Goal: Task Accomplishment & Management: Manage account settings

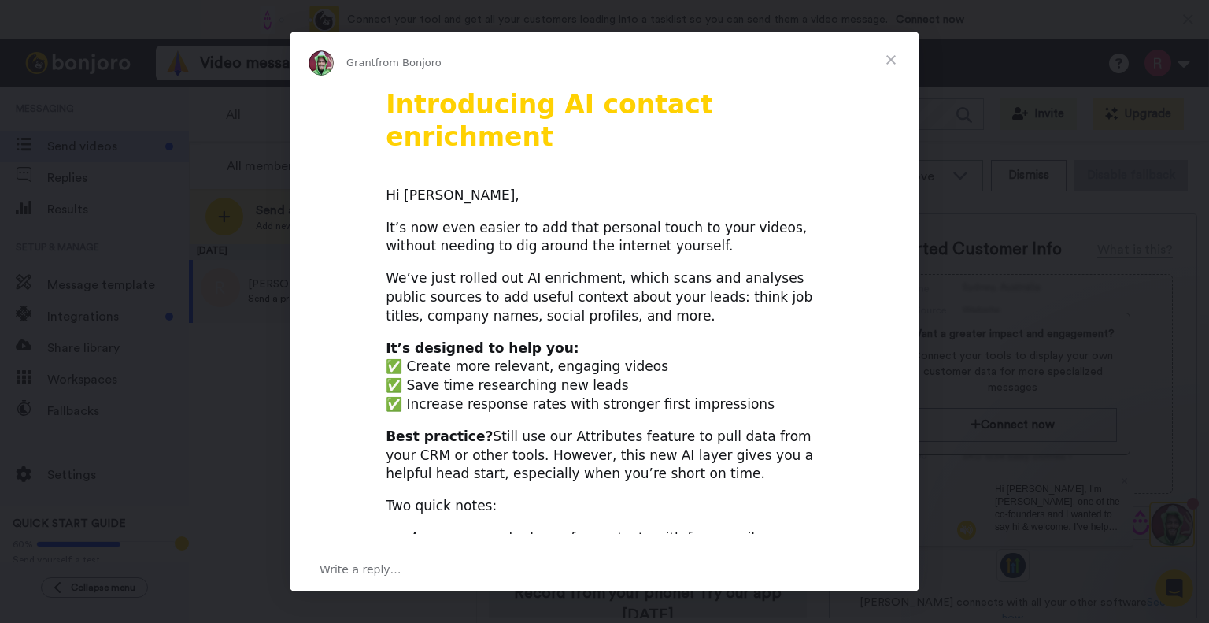
click at [894, 62] on span "Close" at bounding box center [891, 59] width 57 height 57
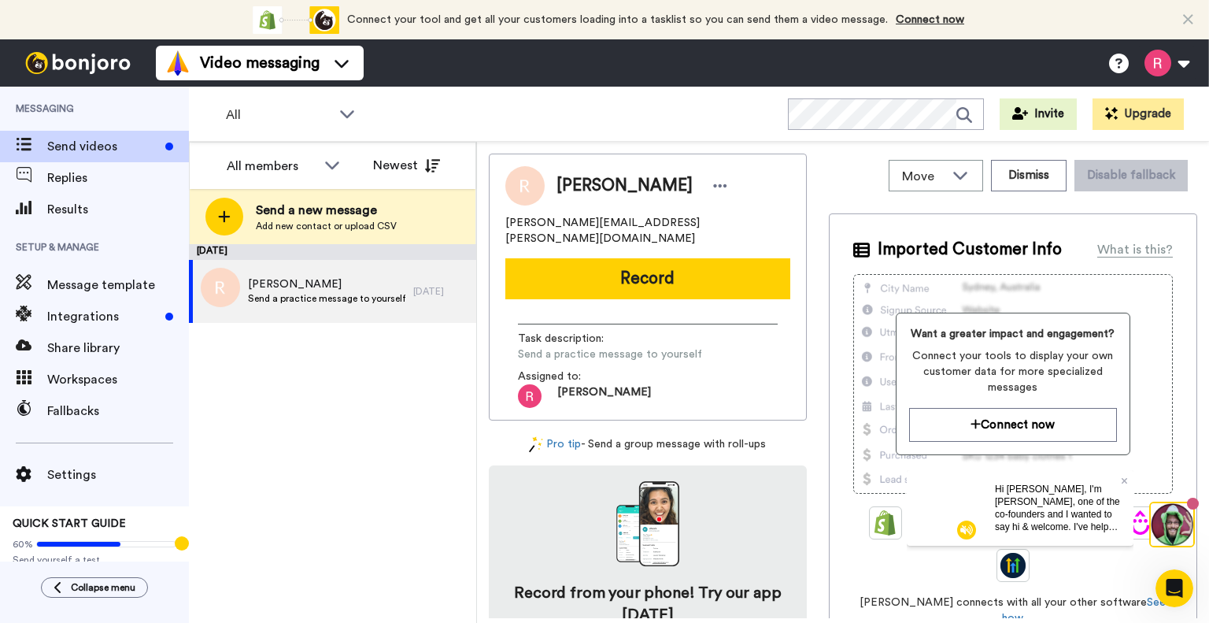
click at [339, 418] on div "September 30 Rebecca Lloyd Smi Send a practice message to yourself 13 days ago" at bounding box center [332, 433] width 287 height 379
click at [80, 284] on span "Message template" at bounding box center [118, 285] width 142 height 19
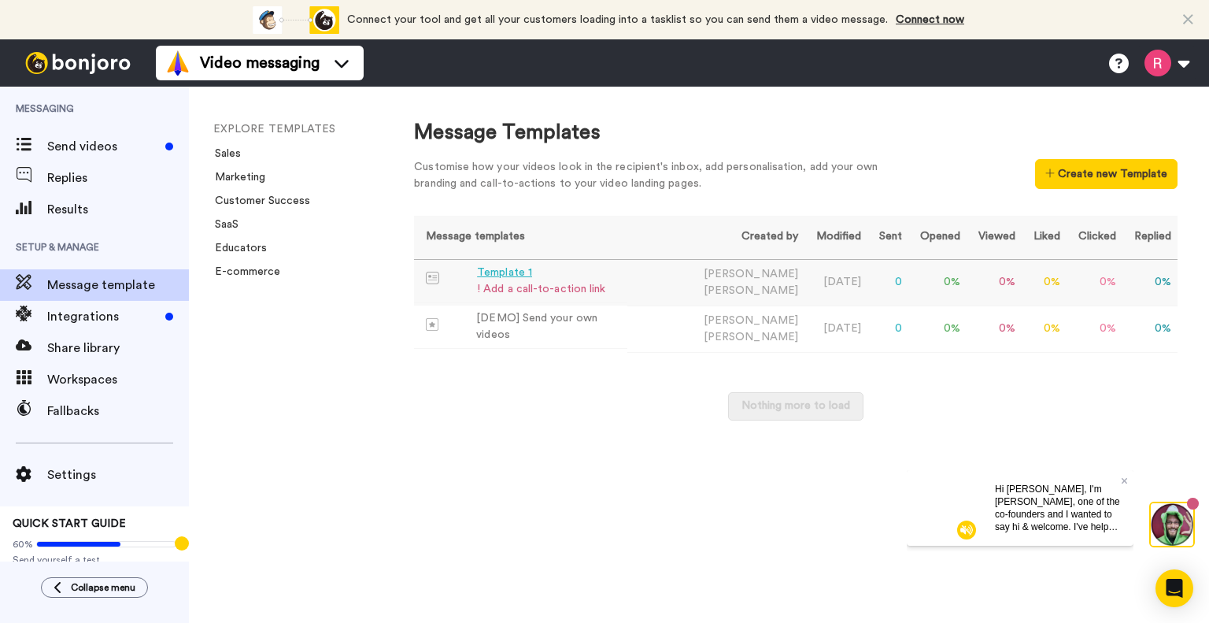
click at [534, 282] on div "! Add a call-to-action link" at bounding box center [541, 289] width 128 height 17
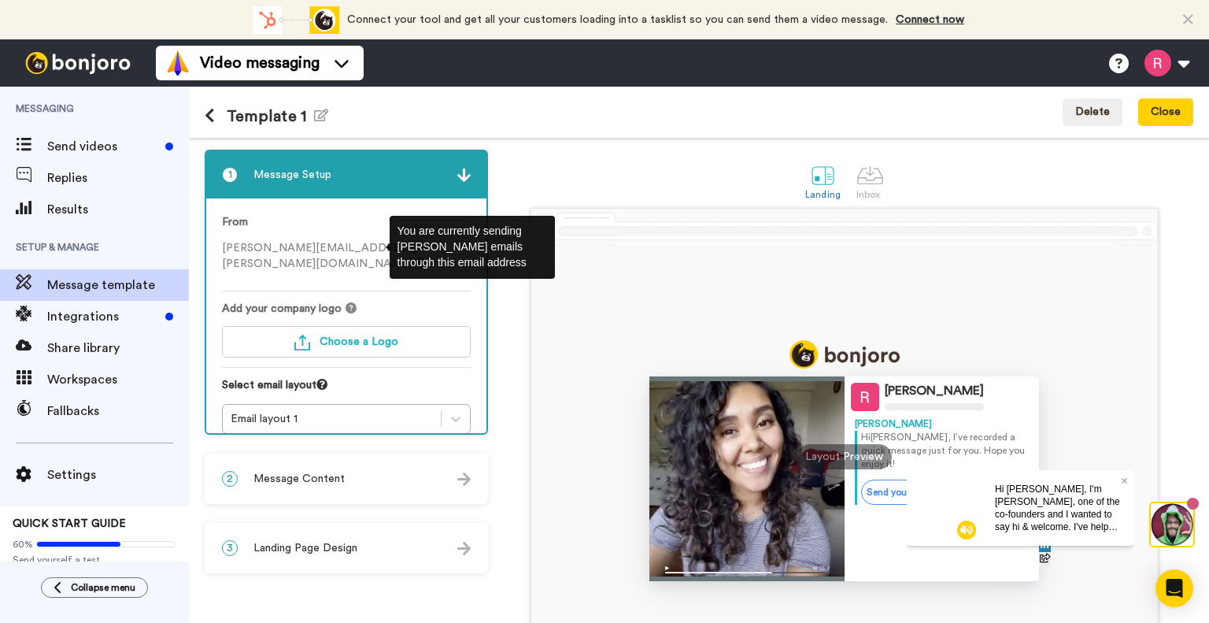
click at [415, 257] on icon at bounding box center [420, 262] width 11 height 11
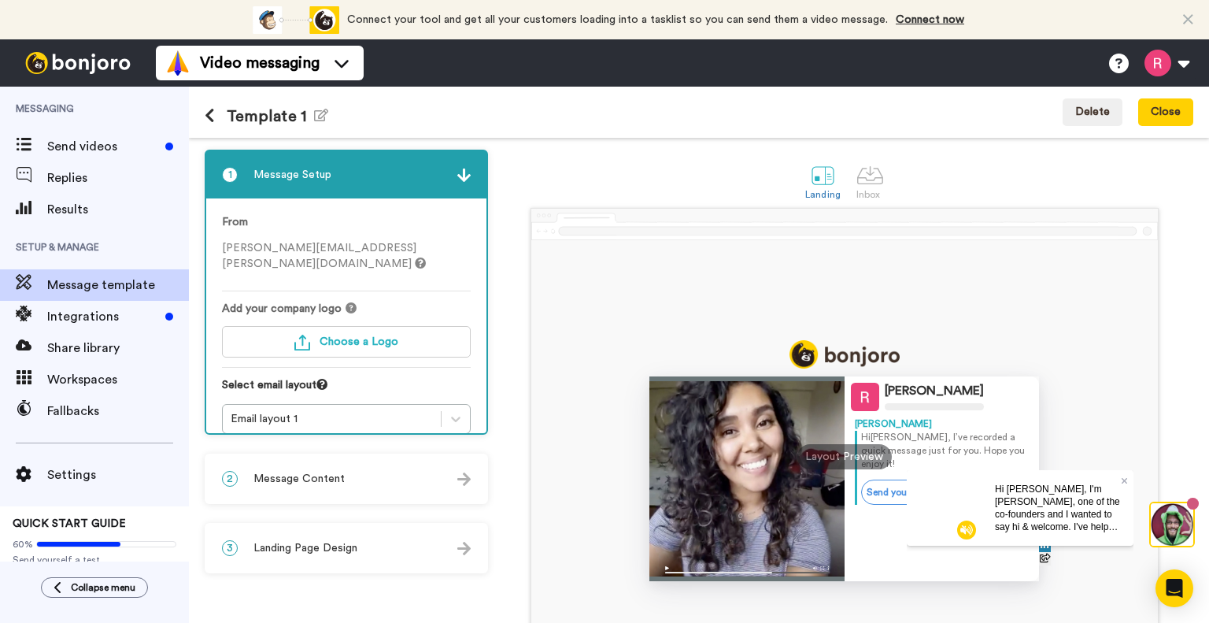
drag, startPoint x: 539, startPoint y: 172, endPoint x: 512, endPoint y: 185, distance: 29.6
click at [539, 172] on div "Landing Inbox" at bounding box center [845, 181] width 698 height 54
click at [1163, 71] on button at bounding box center [1167, 63] width 60 height 35
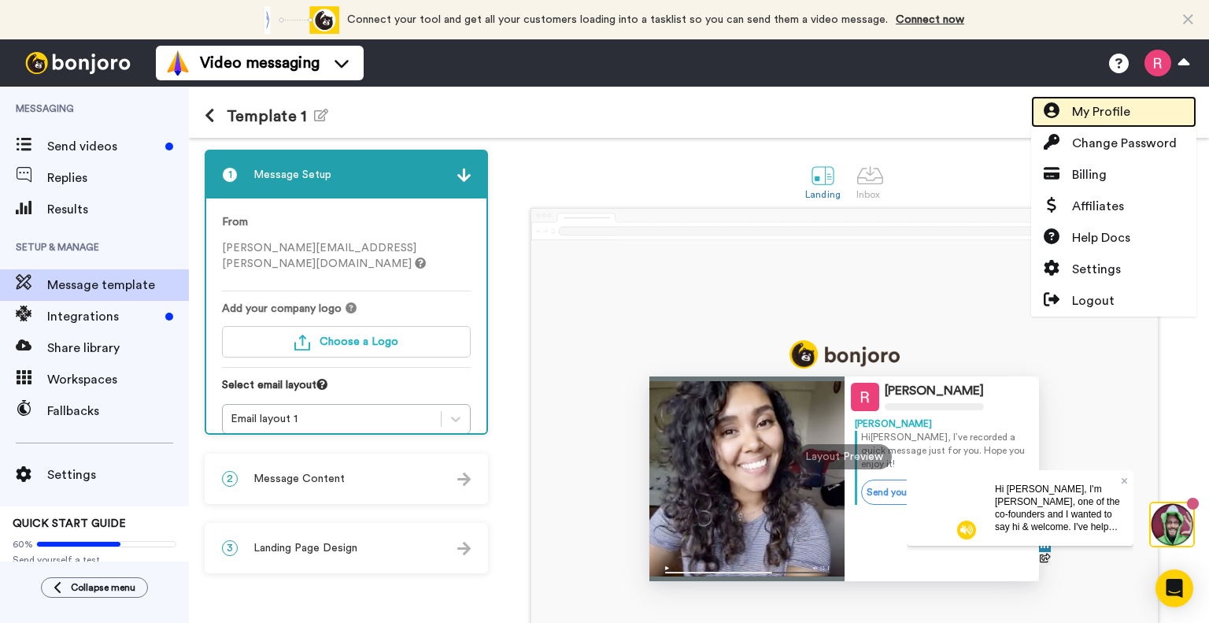
click at [1106, 112] on span "My Profile" at bounding box center [1101, 111] width 58 height 19
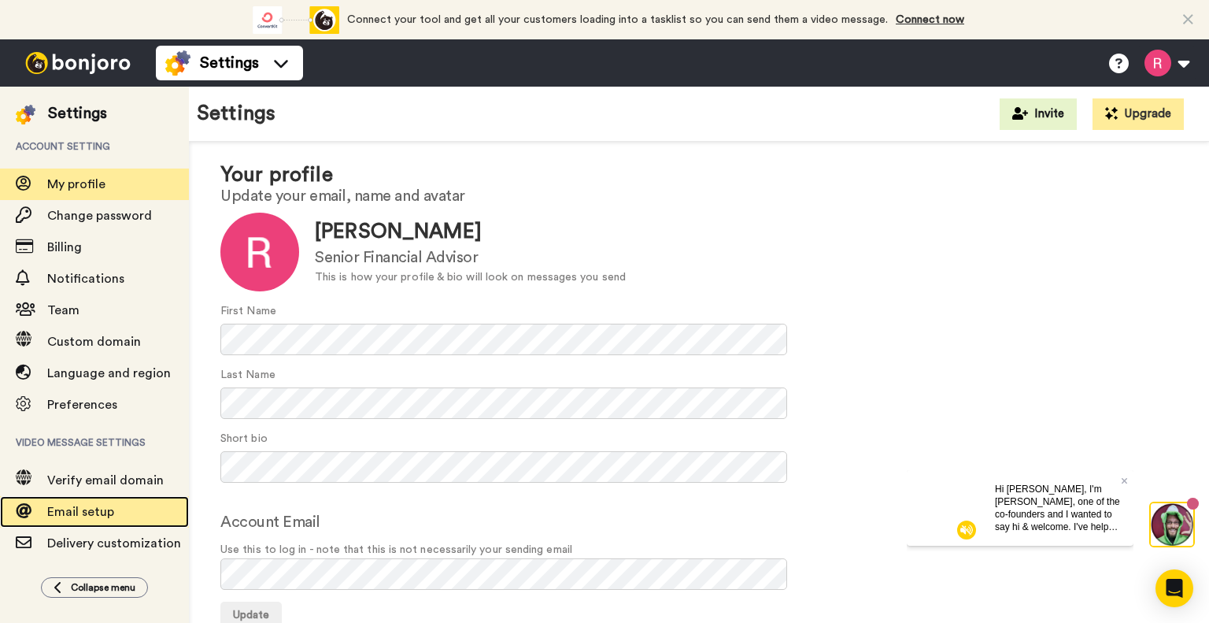
click at [92, 516] on span "Email setup" at bounding box center [80, 511] width 67 height 13
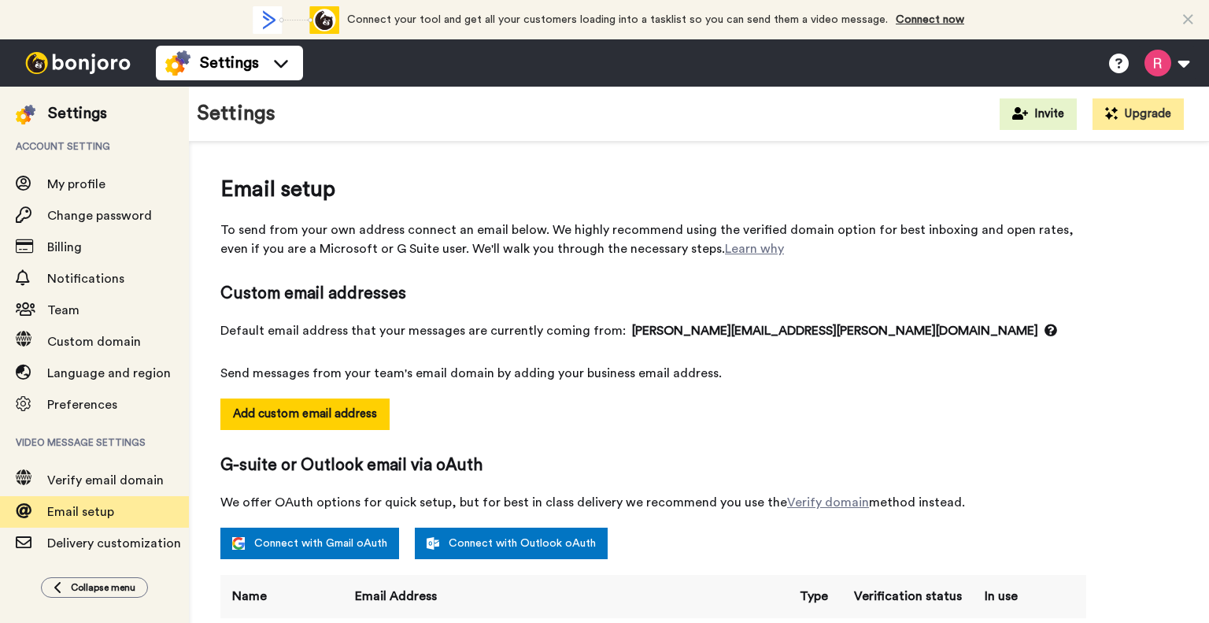
select select "164631"
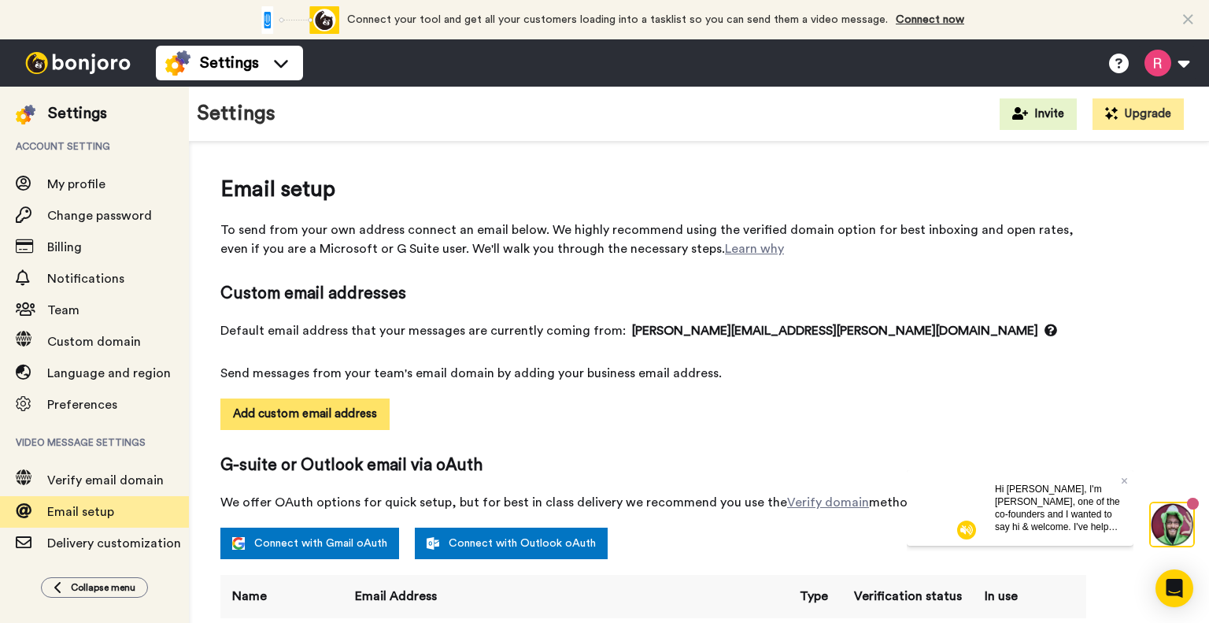
click at [328, 412] on button "Add custom email address" at bounding box center [304, 413] width 169 height 31
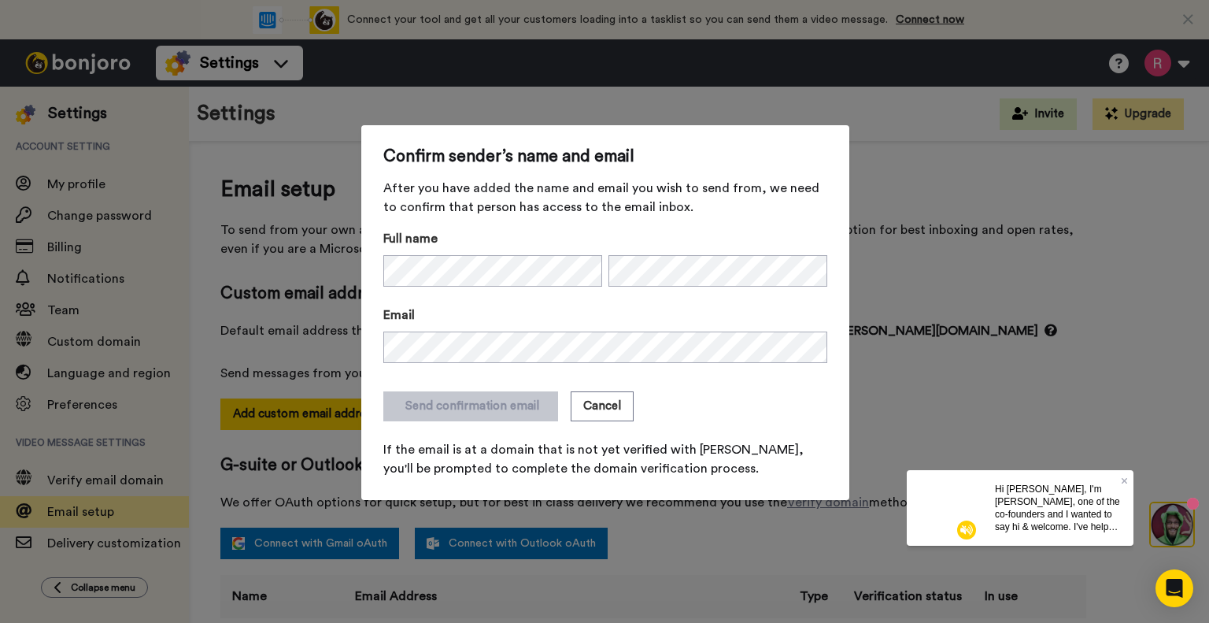
click at [739, 400] on div "Send confirmation email Cancel" at bounding box center [605, 406] width 444 height 30
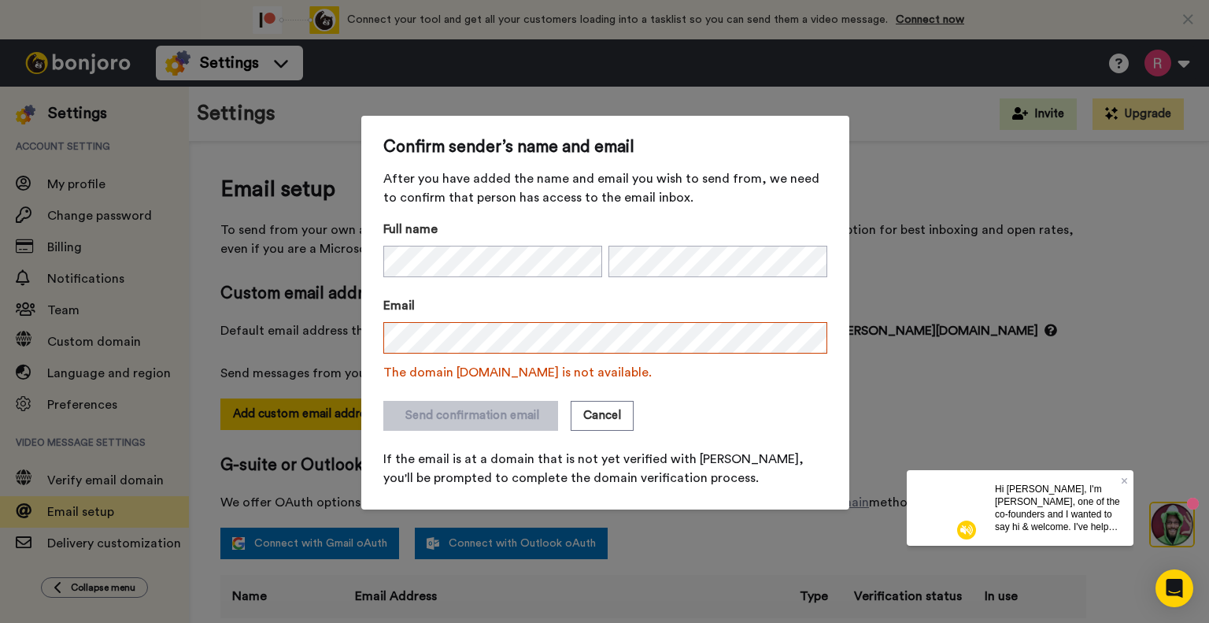
click at [683, 305] on label "Email" at bounding box center [605, 305] width 444 height 19
click at [685, 393] on form "Full name Email The domain smifinancialsolutions.com.au is not available. Send …" at bounding box center [605, 354] width 444 height 268
click at [606, 412] on button "Cancel" at bounding box center [602, 416] width 63 height 30
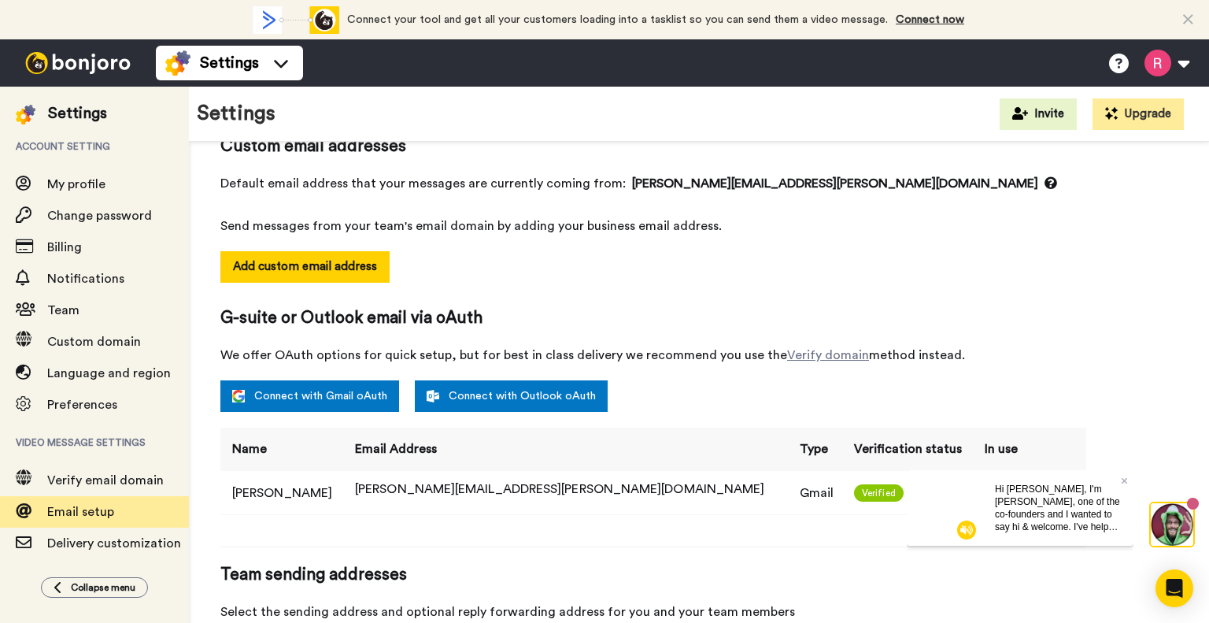
scroll to position [157, 0]
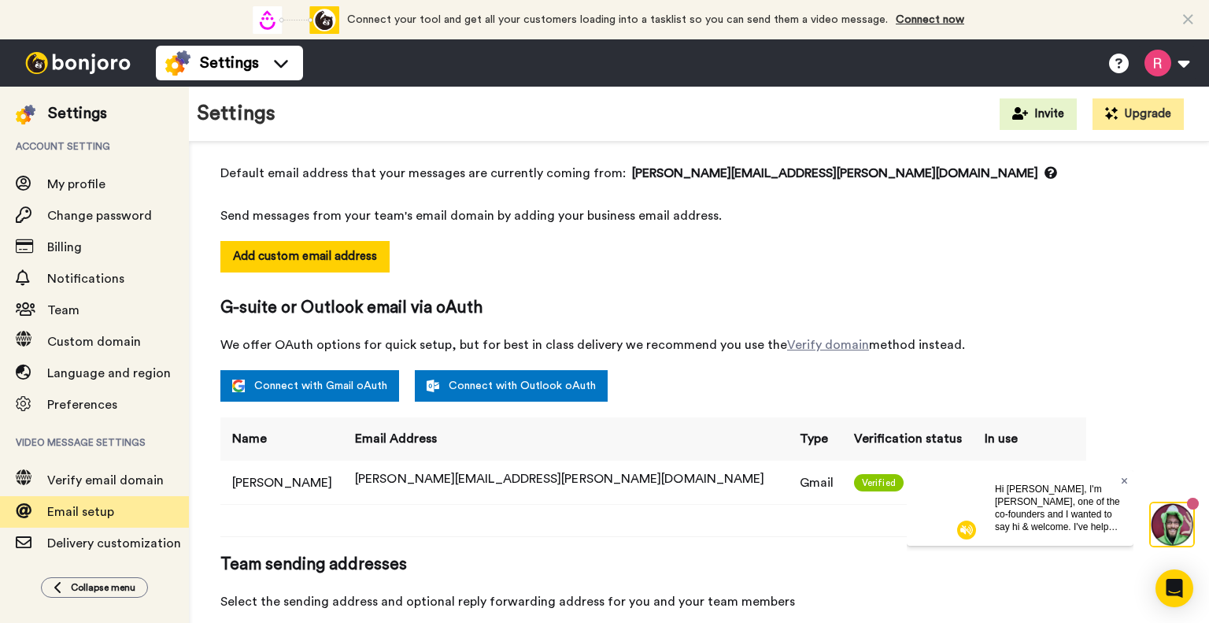
click at [1125, 479] on icon at bounding box center [1124, 480] width 6 height 6
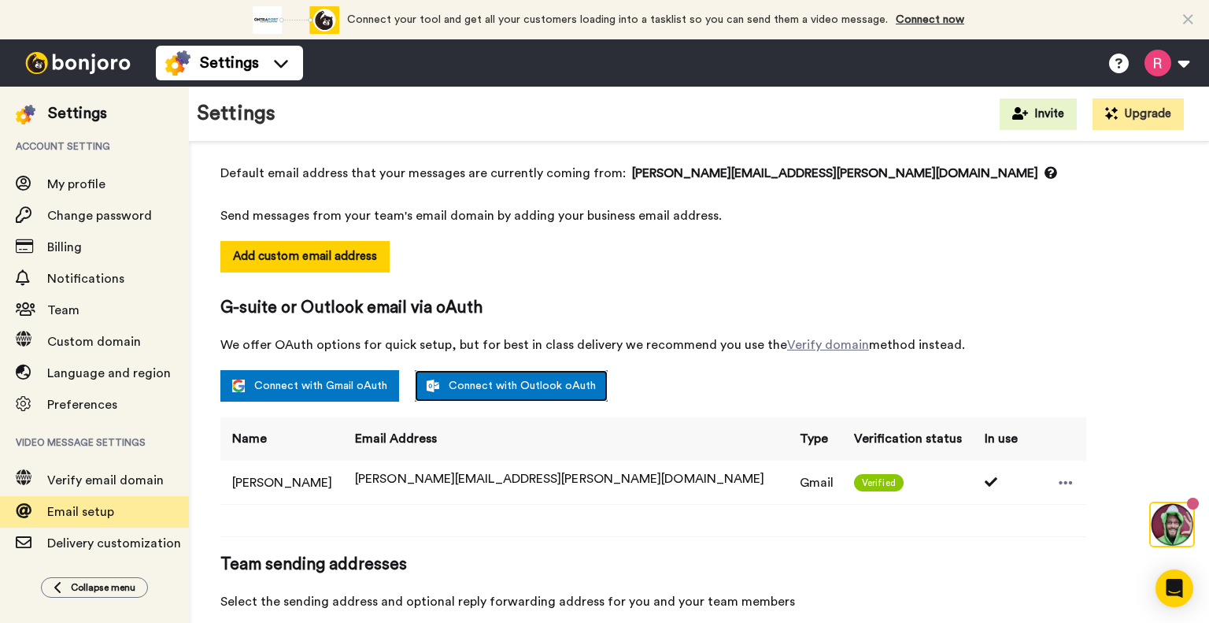
click at [496, 387] on link "Connect with Outlook oAuth" at bounding box center [511, 385] width 193 height 31
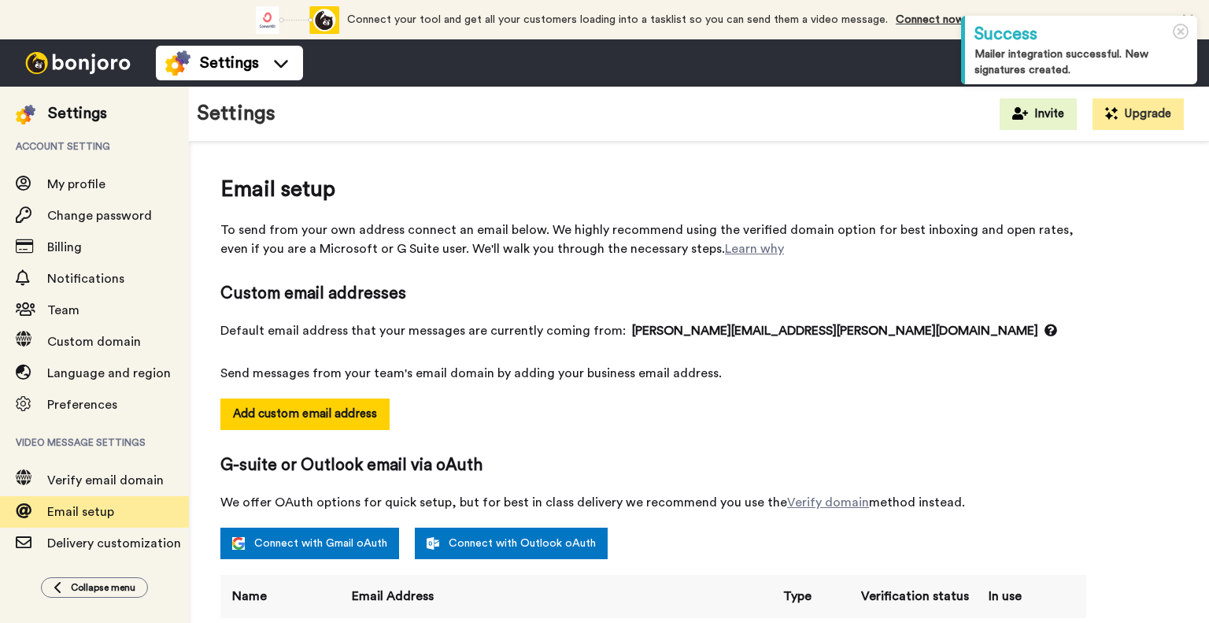
select select "164899"
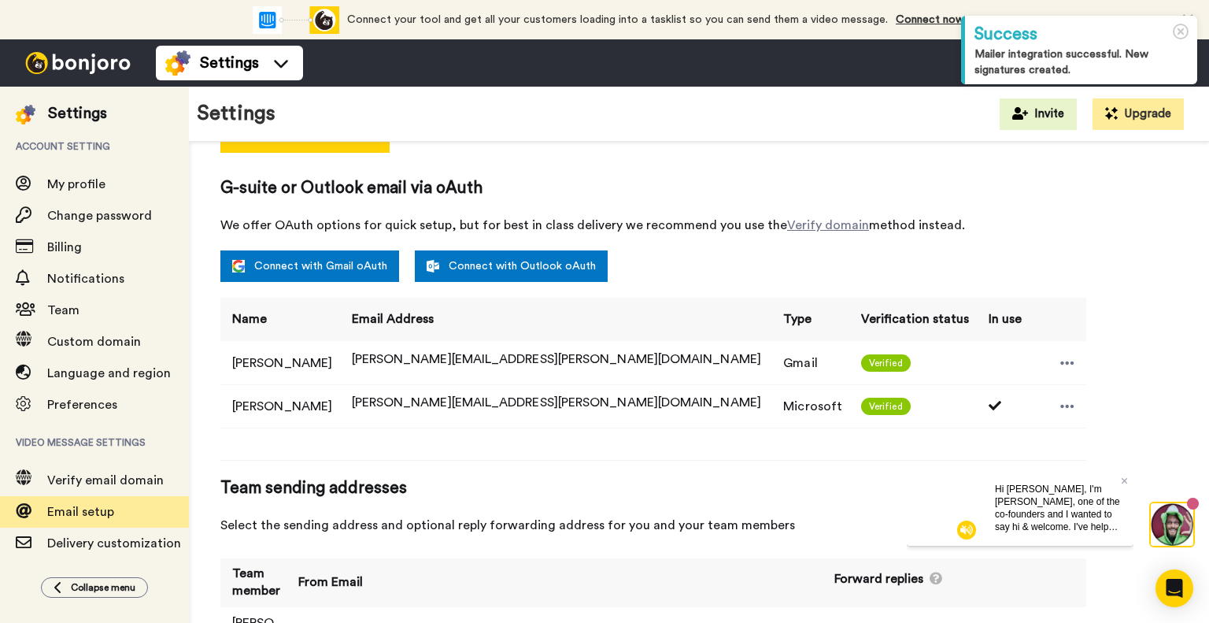
scroll to position [296, 0]
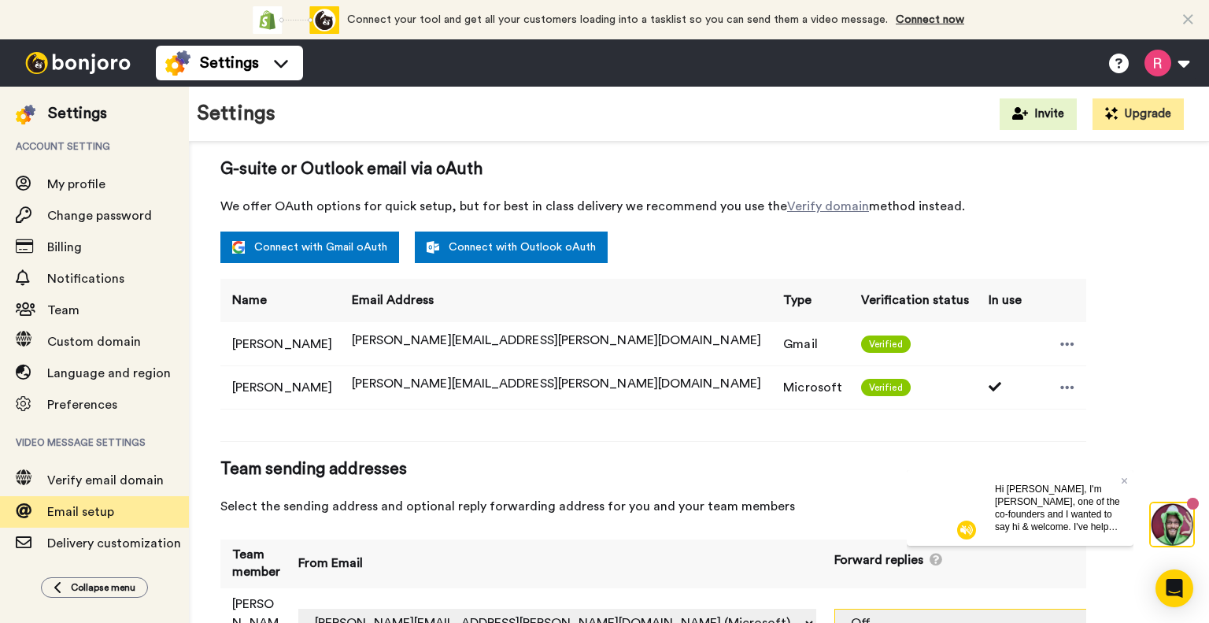
click at [1071, 609] on select "Off rebecca.lloyd.smi@gmail.com (Gmail) rebecca.lloyd@smifinancialsolutions.com…" at bounding box center [1094, 623] width 518 height 28
select select "164899"
click at [1061, 387] on icon at bounding box center [1067, 386] width 13 height 3
click at [1061, 341] on icon at bounding box center [1068, 344] width 14 height 16
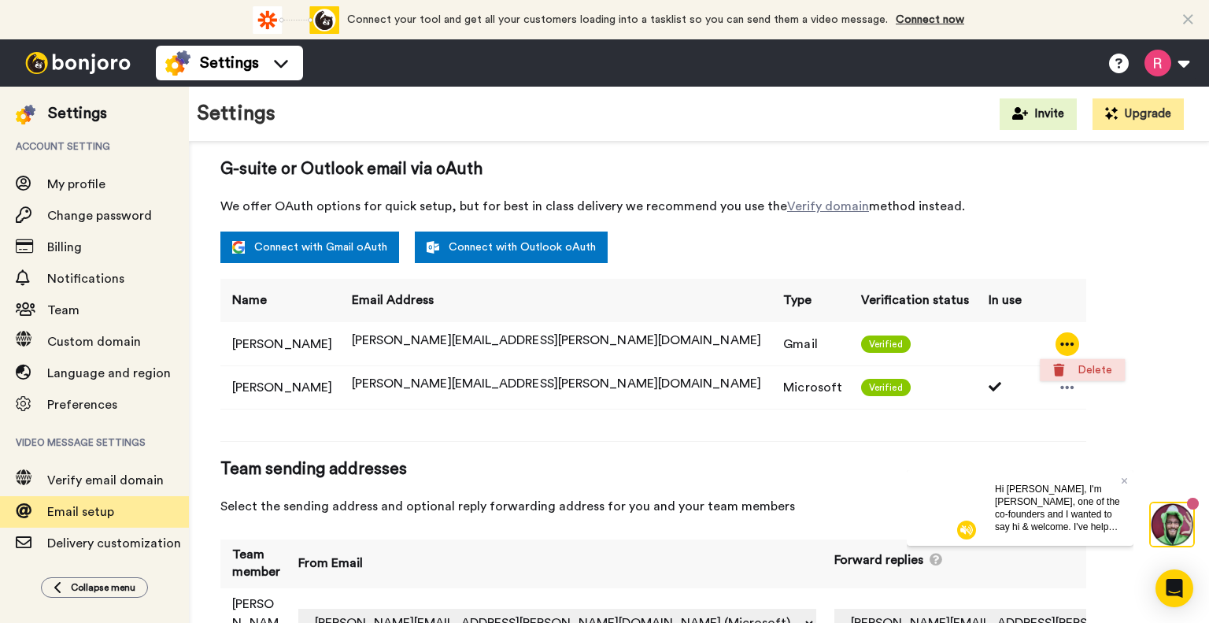
click at [1083, 373] on li "Delete" at bounding box center [1082, 370] width 85 height 22
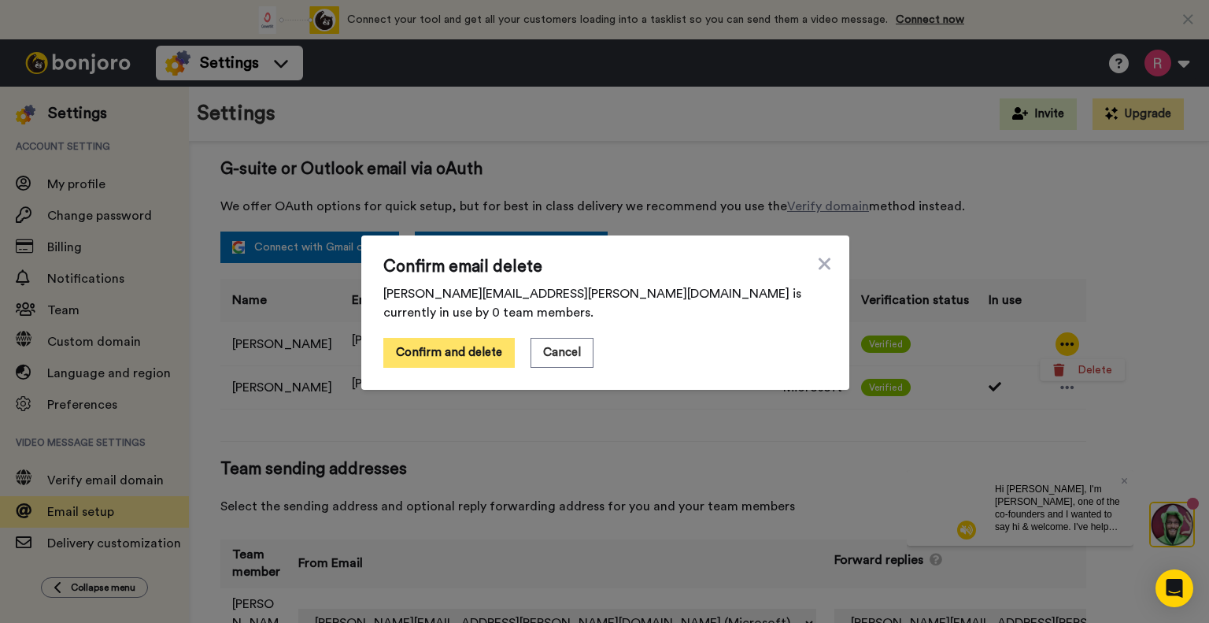
click at [450, 339] on button "Confirm and delete" at bounding box center [448, 353] width 131 height 30
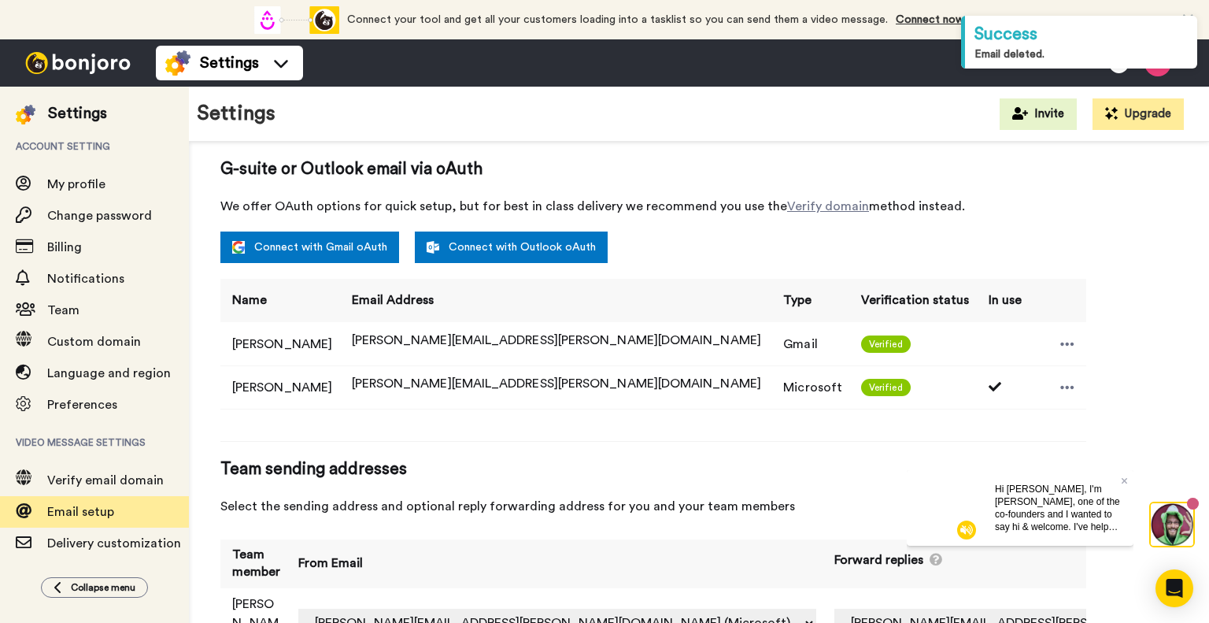
scroll to position [254, 0]
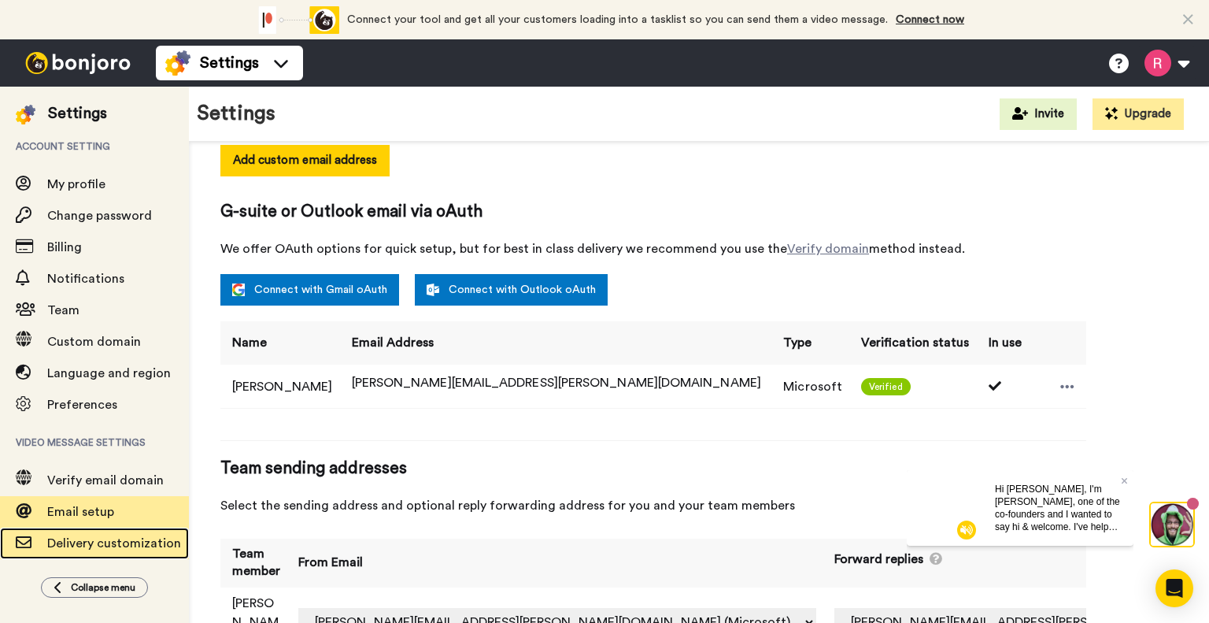
click at [95, 538] on span "Delivery customization" at bounding box center [114, 543] width 134 height 13
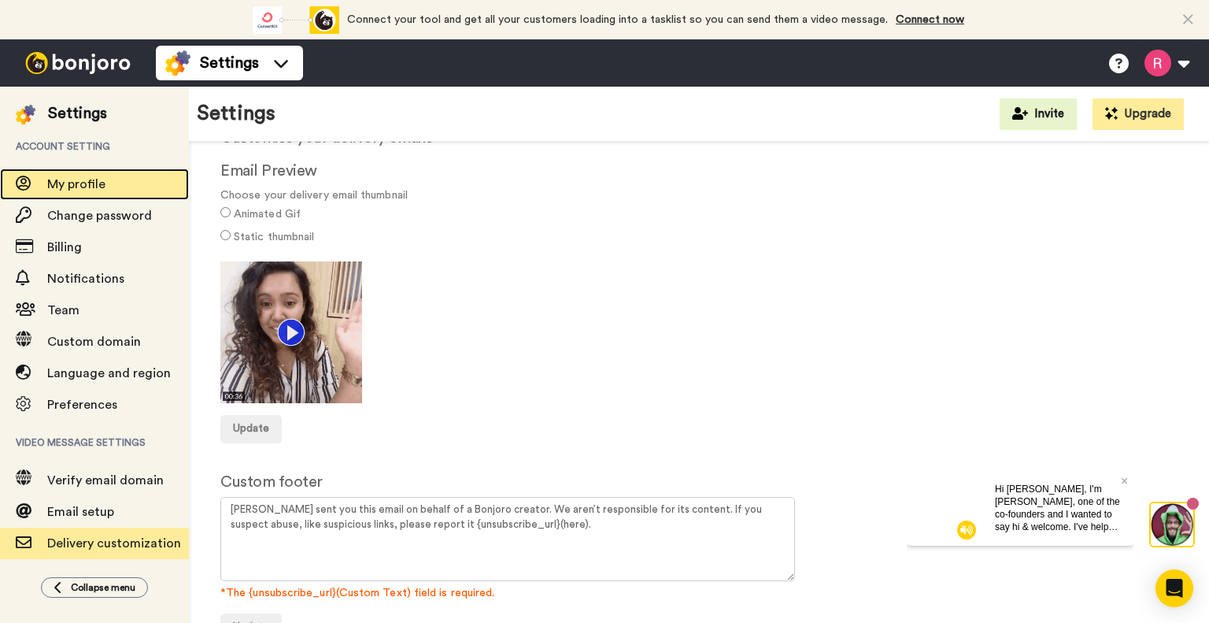
click at [64, 183] on span "My profile" at bounding box center [76, 184] width 58 height 13
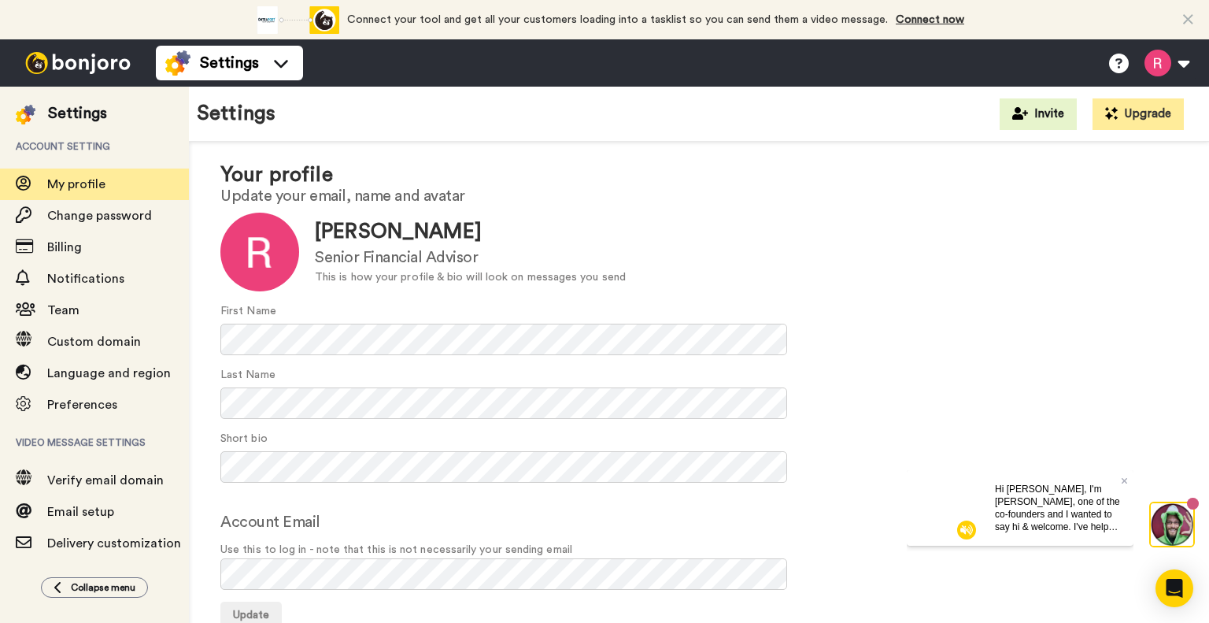
click at [57, 61] on img at bounding box center [78, 63] width 118 height 22
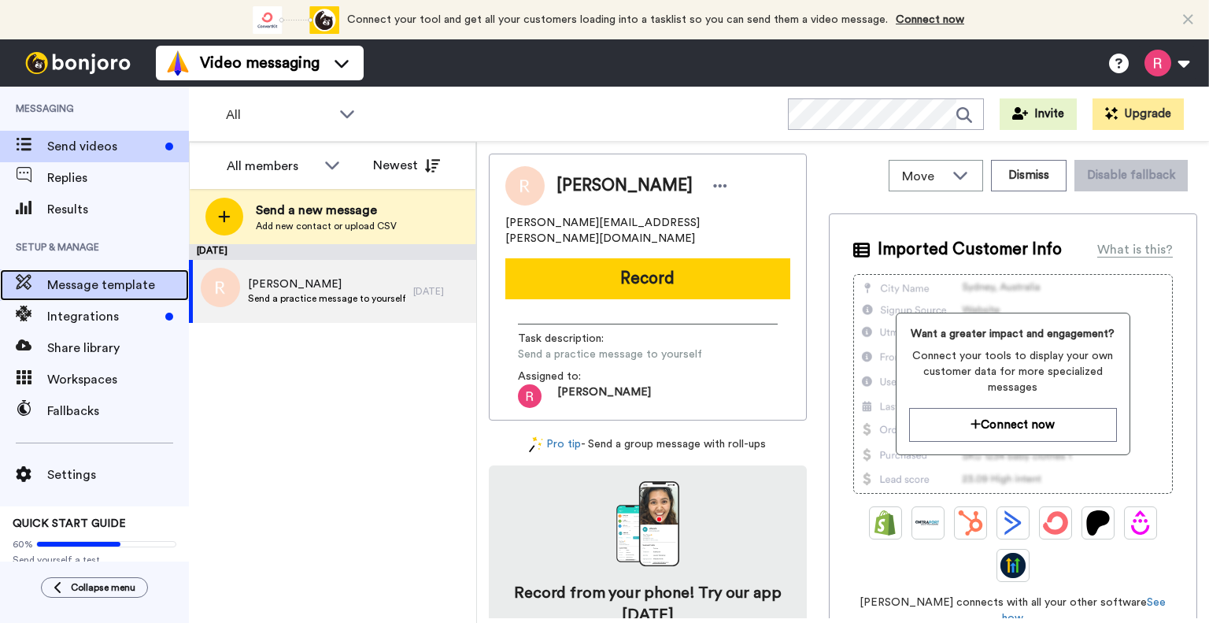
click at [76, 280] on span "Message template" at bounding box center [118, 285] width 142 height 19
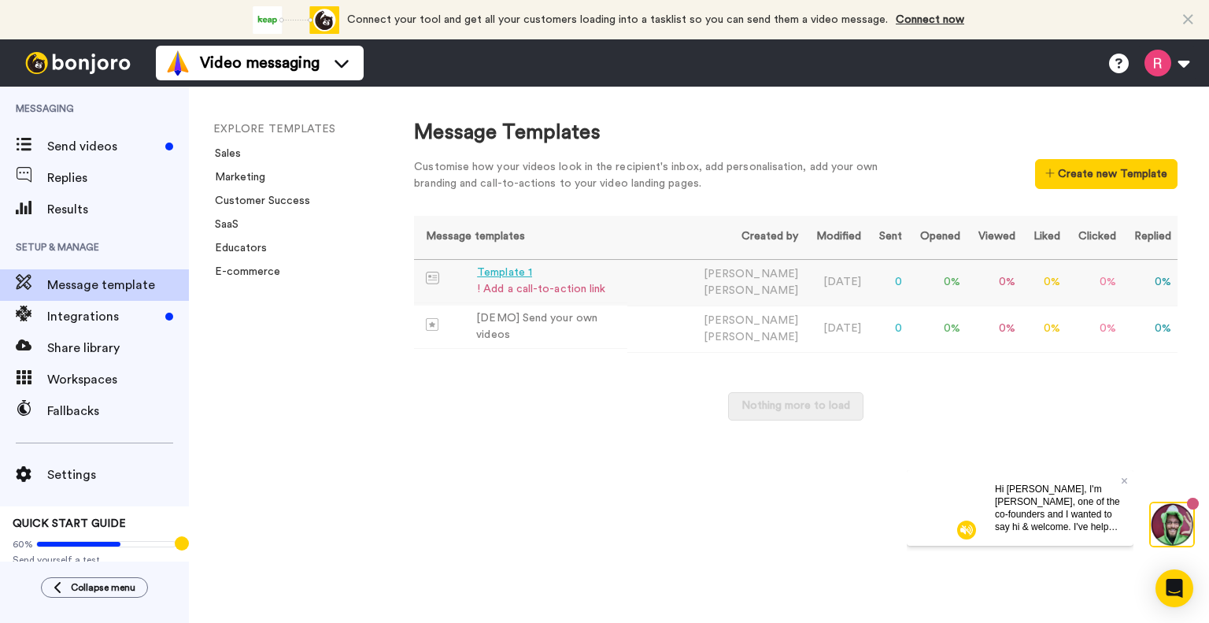
click at [506, 269] on div "Template 1" at bounding box center [541, 273] width 128 height 17
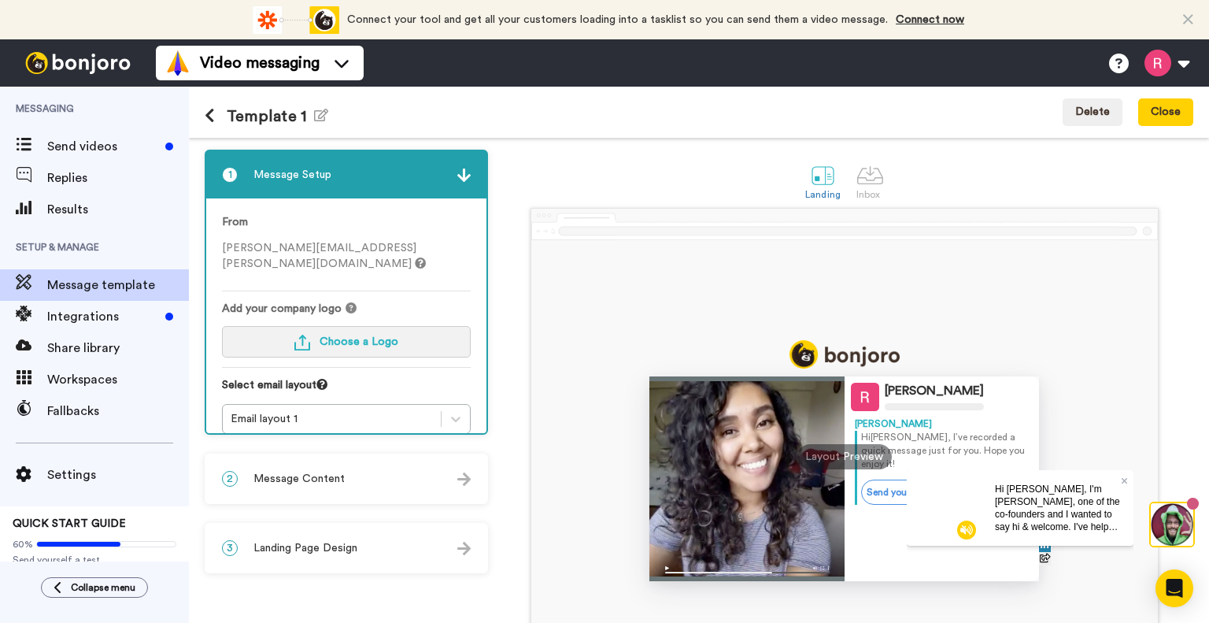
click at [345, 336] on span "Choose a Logo" at bounding box center [359, 341] width 79 height 11
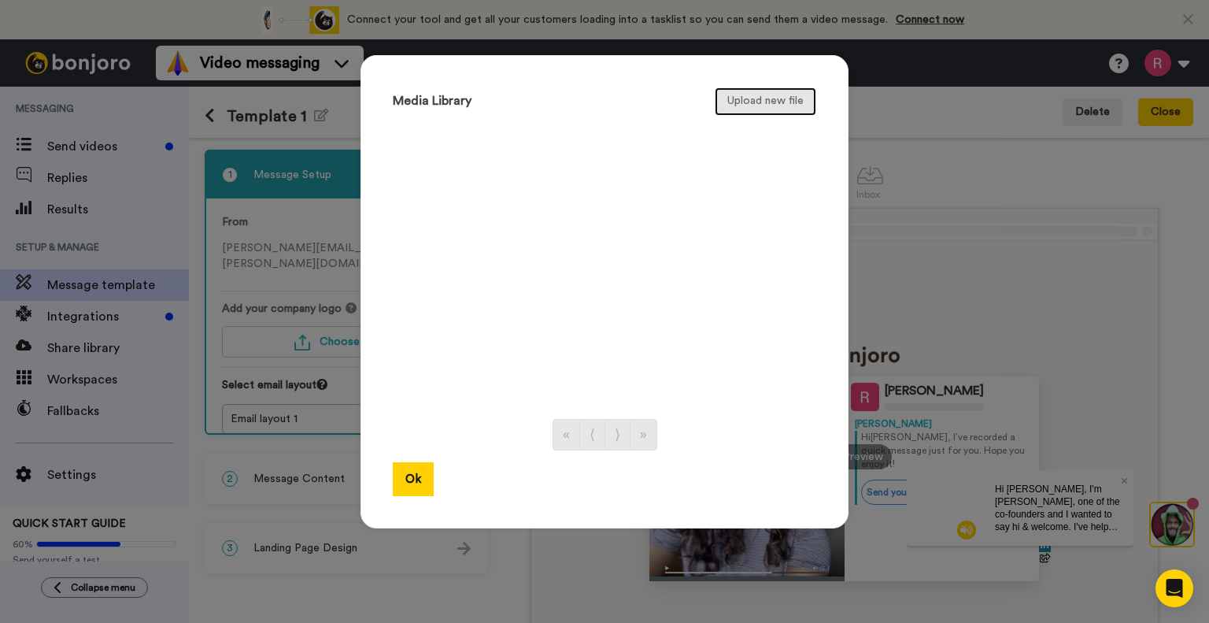
click at [746, 102] on button "Upload new file" at bounding box center [766, 101] width 102 height 28
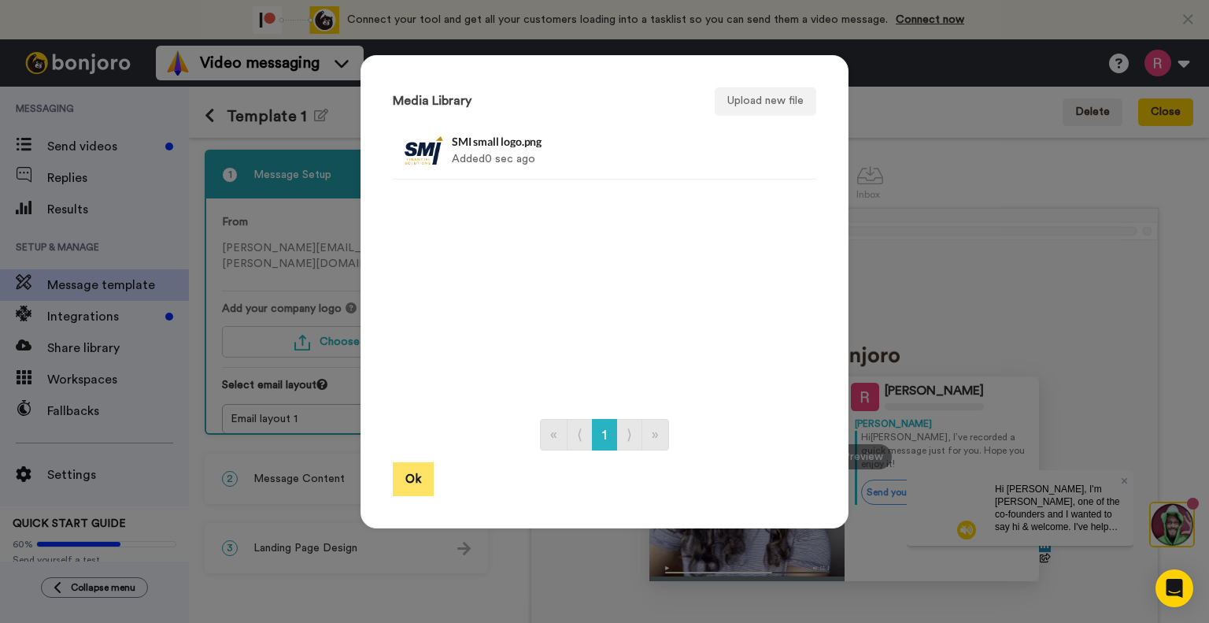
click at [413, 486] on button "Ok" at bounding box center [413, 479] width 41 height 34
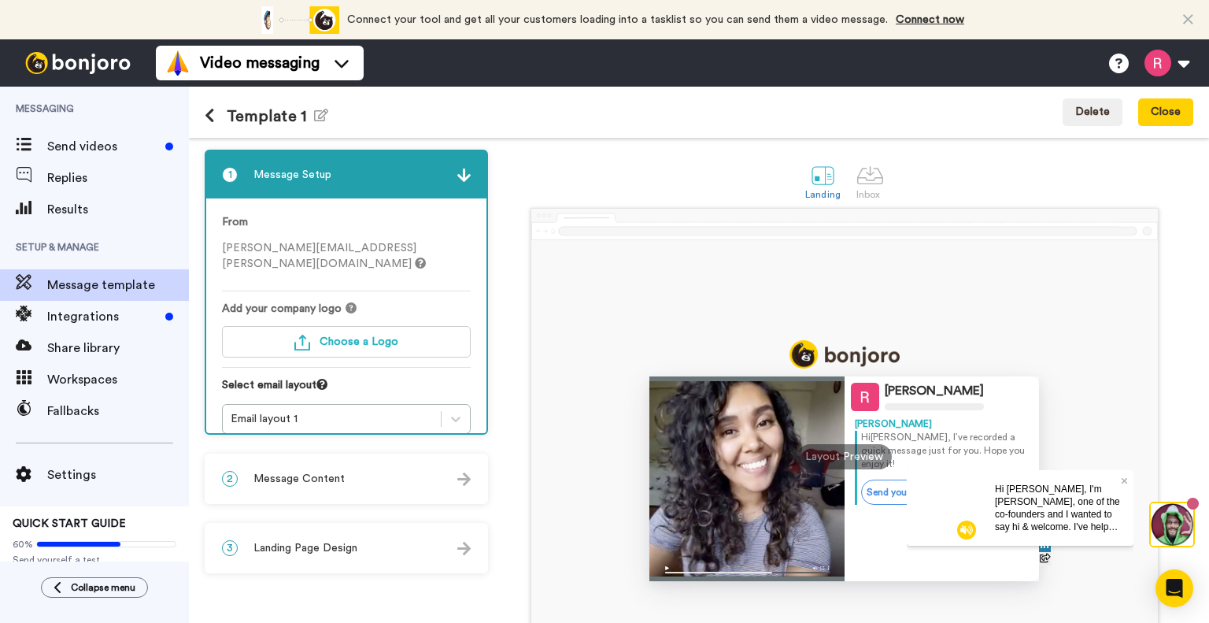
click at [1192, 13] on icon at bounding box center [1188, 20] width 10 height 16
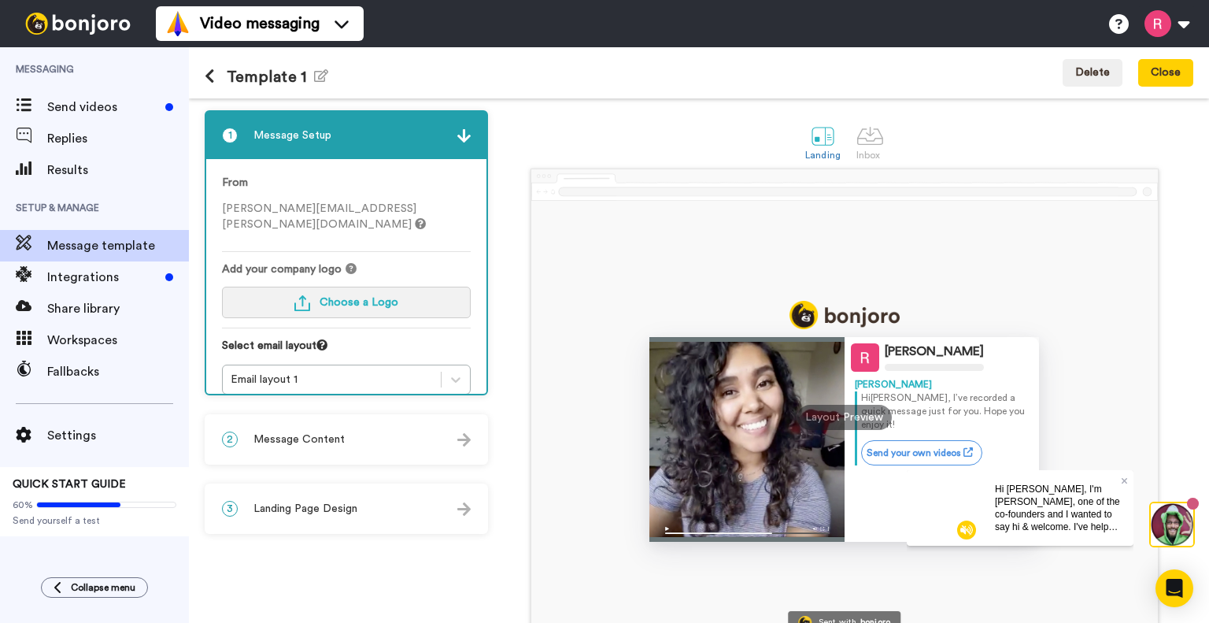
click at [306, 295] on img "button" at bounding box center [302, 303] width 16 height 16
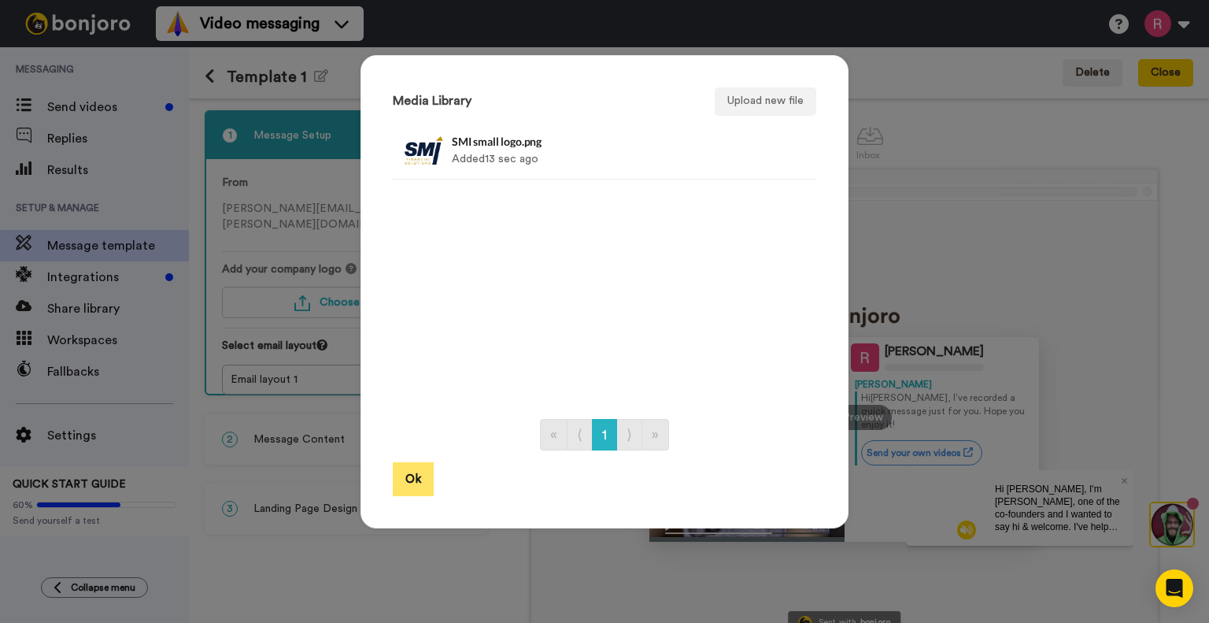
click at [394, 487] on button "Ok" at bounding box center [413, 479] width 41 height 34
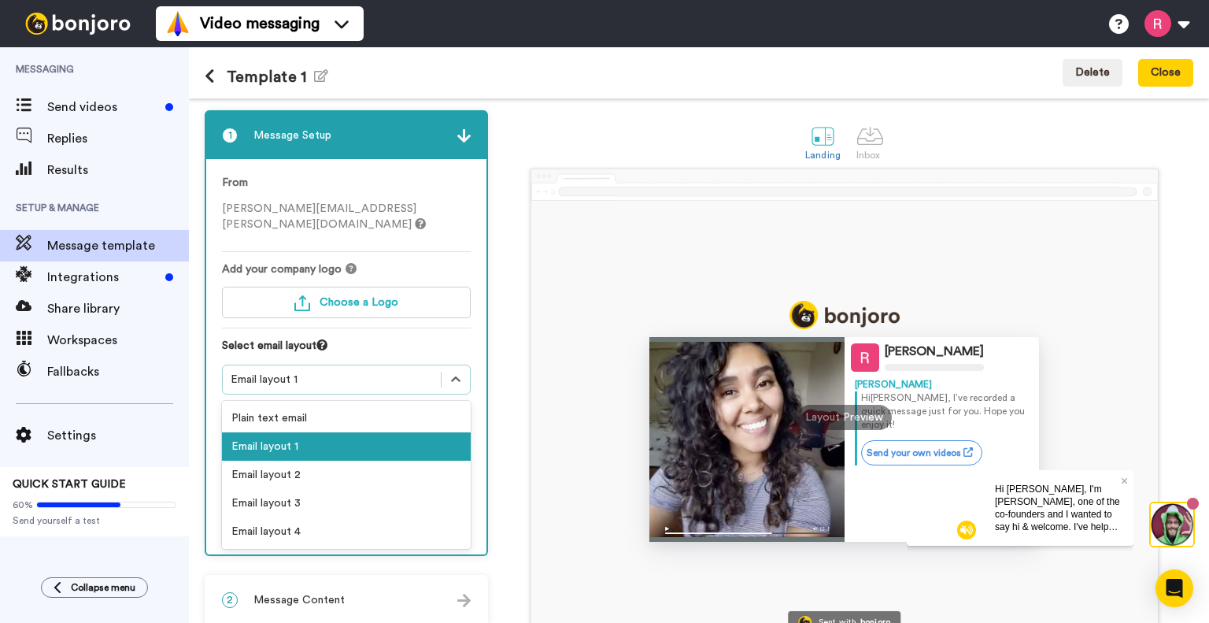
click at [296, 372] on div "Email layout 1" at bounding box center [332, 380] width 202 height 16
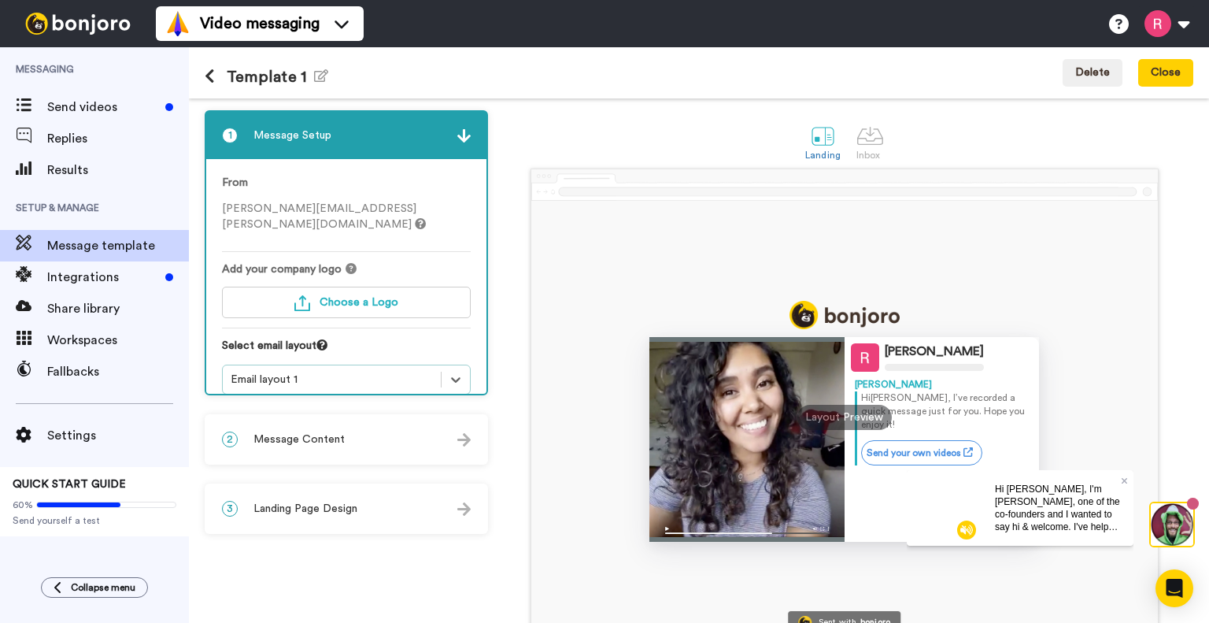
click at [350, 372] on div "Email layout 1" at bounding box center [346, 380] width 249 height 30
click at [470, 439] on img at bounding box center [463, 439] width 13 height 13
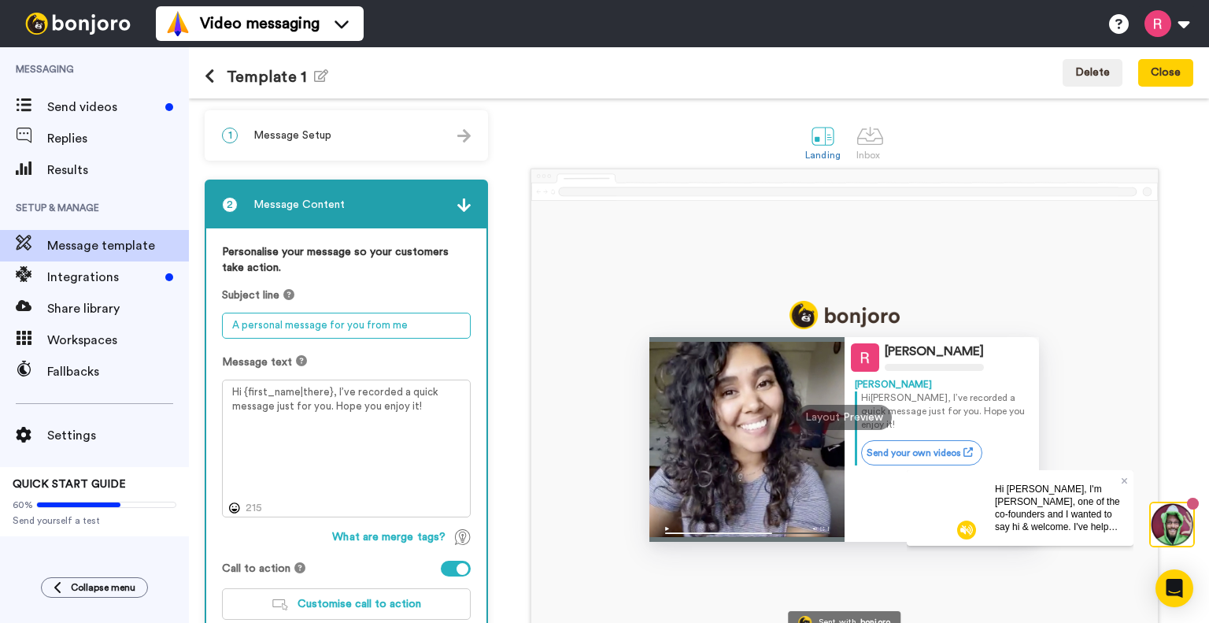
drag, startPoint x: 405, startPoint y: 324, endPoint x: 202, endPoint y: 313, distance: 203.4
click at [202, 313] on div "1 Message Setup From rebecca.lloyd@smifinancialsolutions.com.au Add your compan…" at bounding box center [699, 360] width 1020 height 524
click at [413, 327] on textarea "A personal message for you from me" at bounding box center [346, 326] width 249 height 26
drag, startPoint x: 418, startPoint y: 325, endPoint x: 334, endPoint y: 318, distance: 84.5
click at [334, 318] on textarea "A personal message for you from me" at bounding box center [346, 326] width 249 height 26
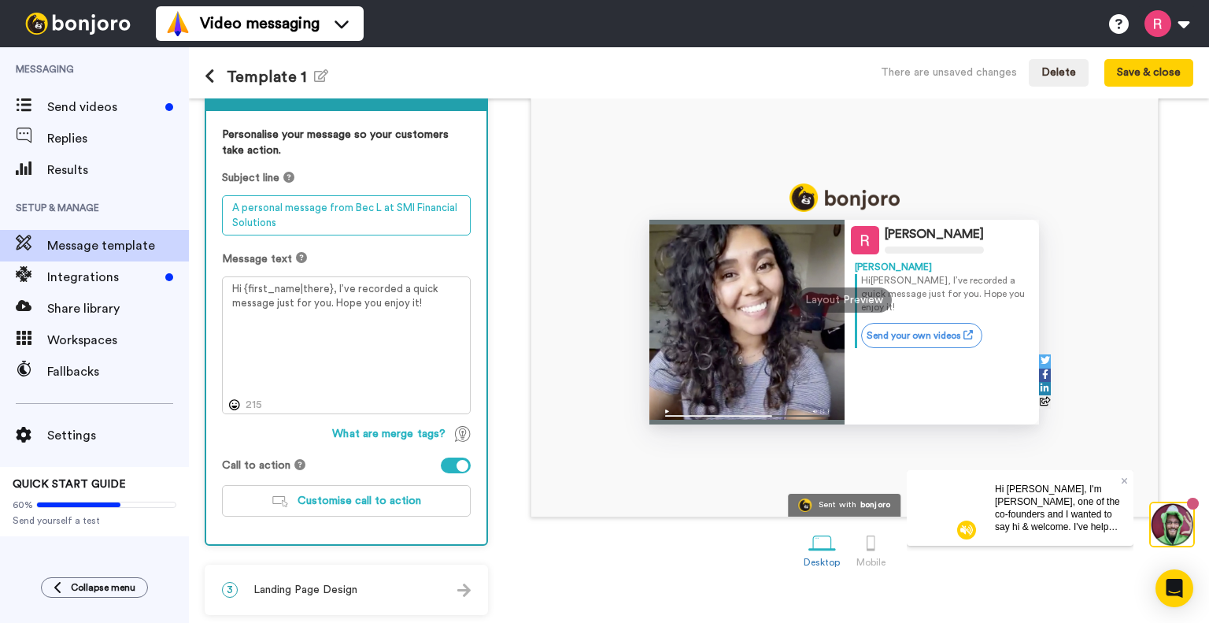
scroll to position [119, 0]
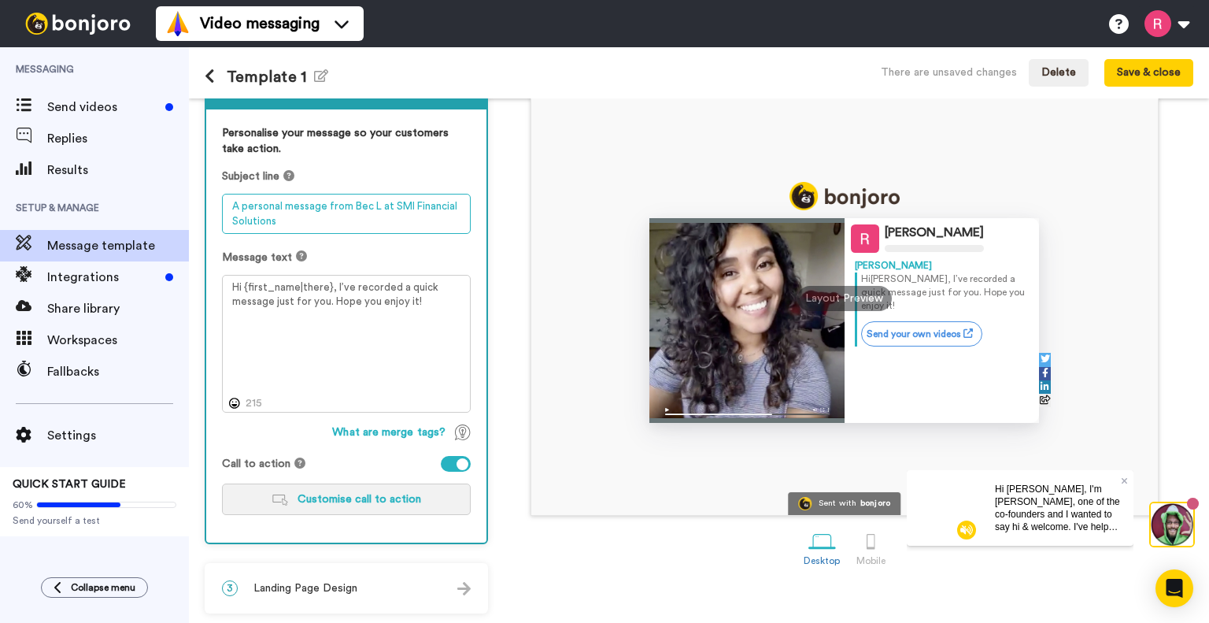
type textarea "A personal message from Bec L at SMI Financial Solutions"
click at [350, 496] on span "Customise call to action" at bounding box center [360, 499] width 124 height 11
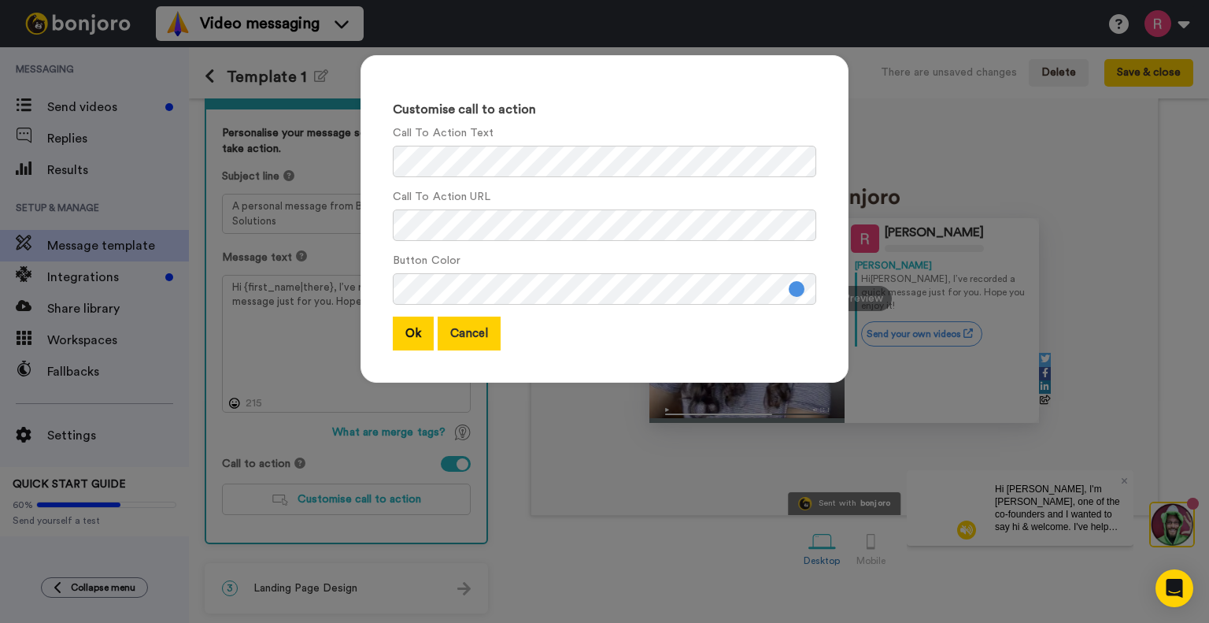
click at [466, 327] on button "Cancel" at bounding box center [469, 334] width 63 height 34
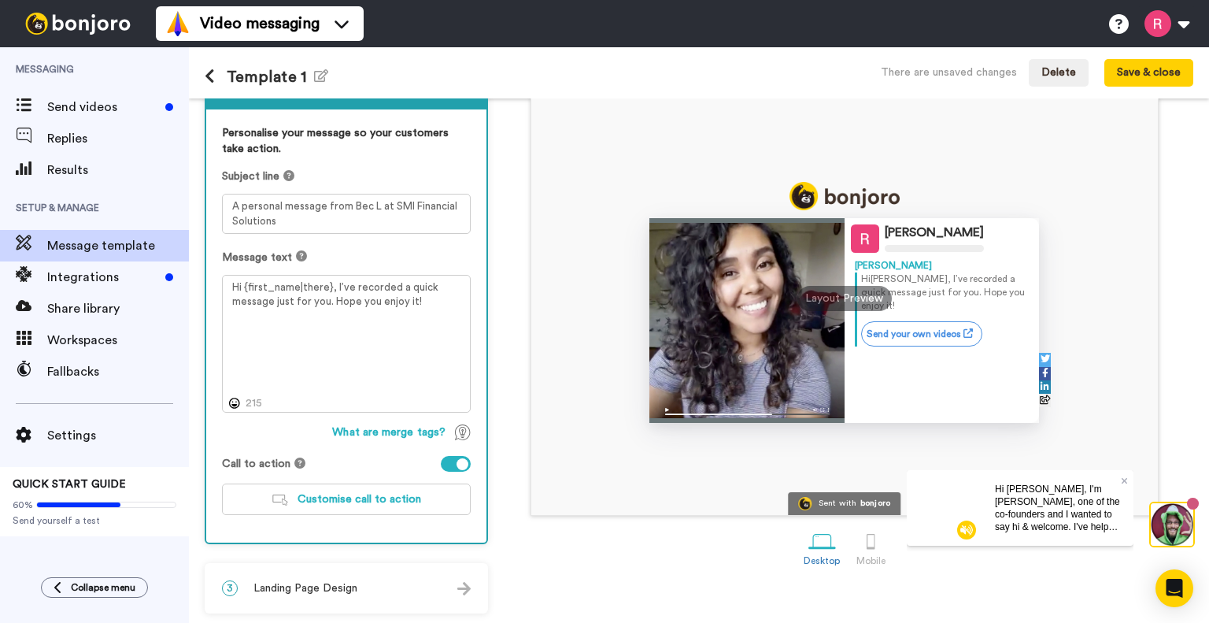
click at [461, 584] on img at bounding box center [463, 588] width 13 height 13
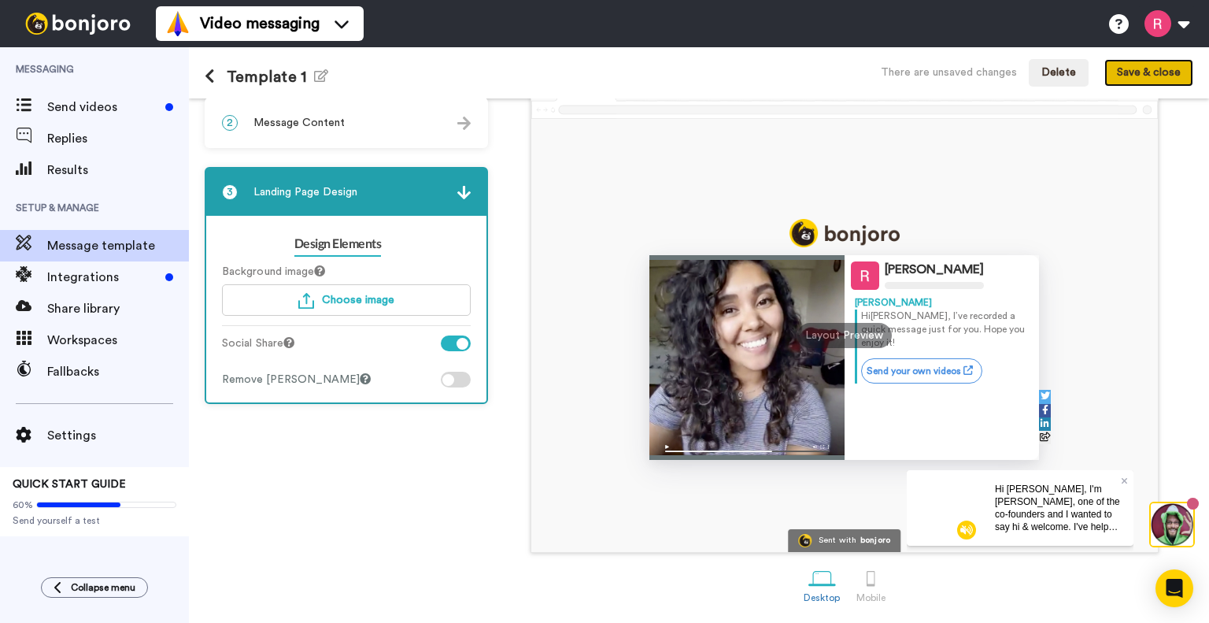
click at [1139, 72] on button "Save & close" at bounding box center [1149, 73] width 89 height 28
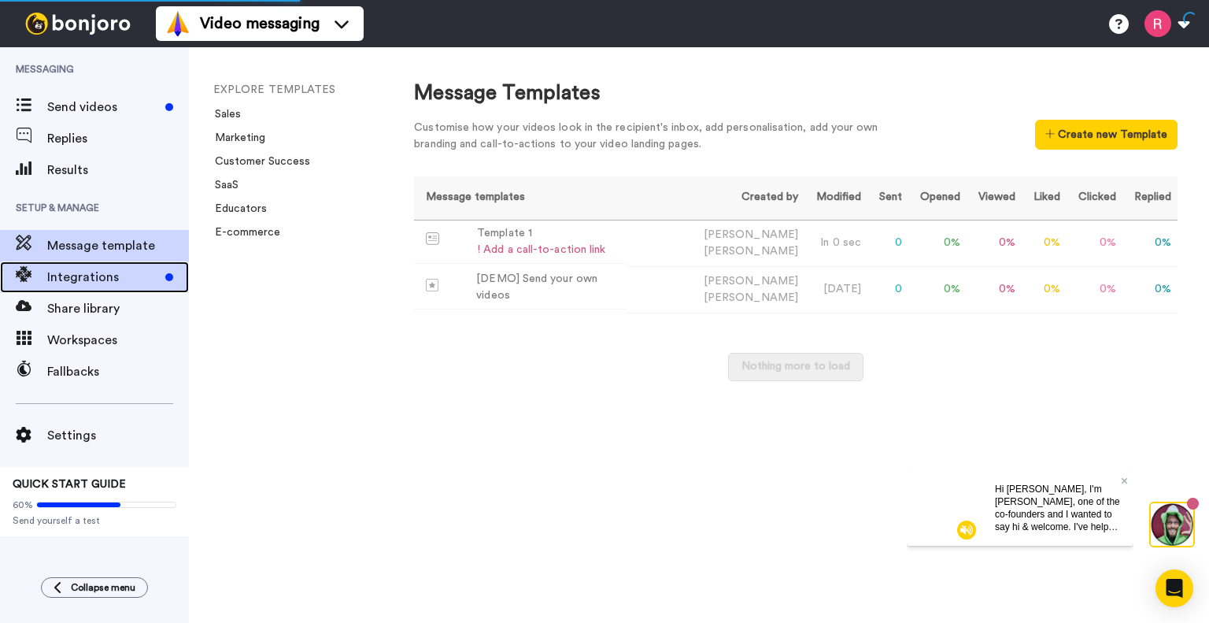
click at [85, 276] on span "Integrations" at bounding box center [103, 277] width 112 height 19
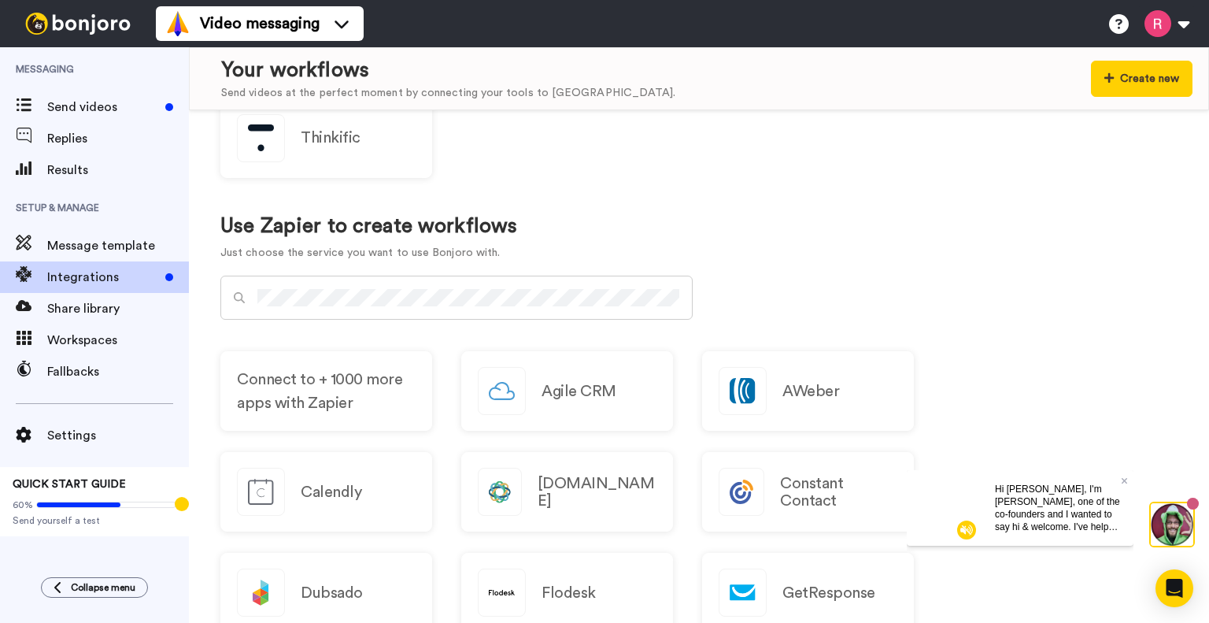
scroll to position [866, 0]
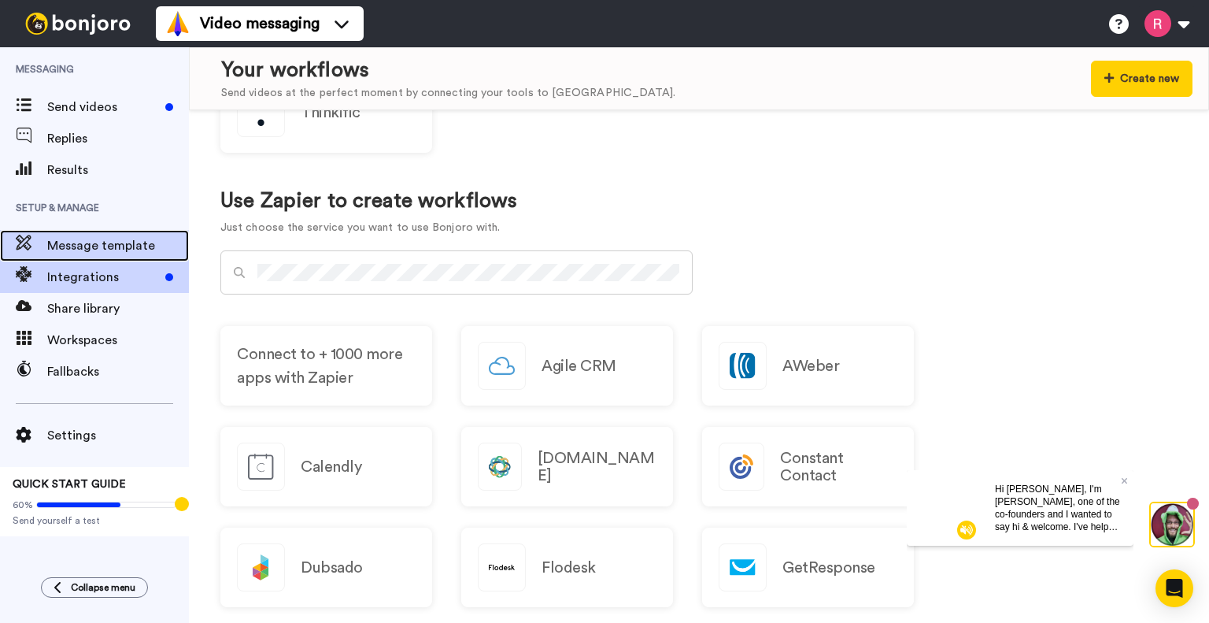
click at [122, 257] on div "Message template" at bounding box center [94, 245] width 189 height 31
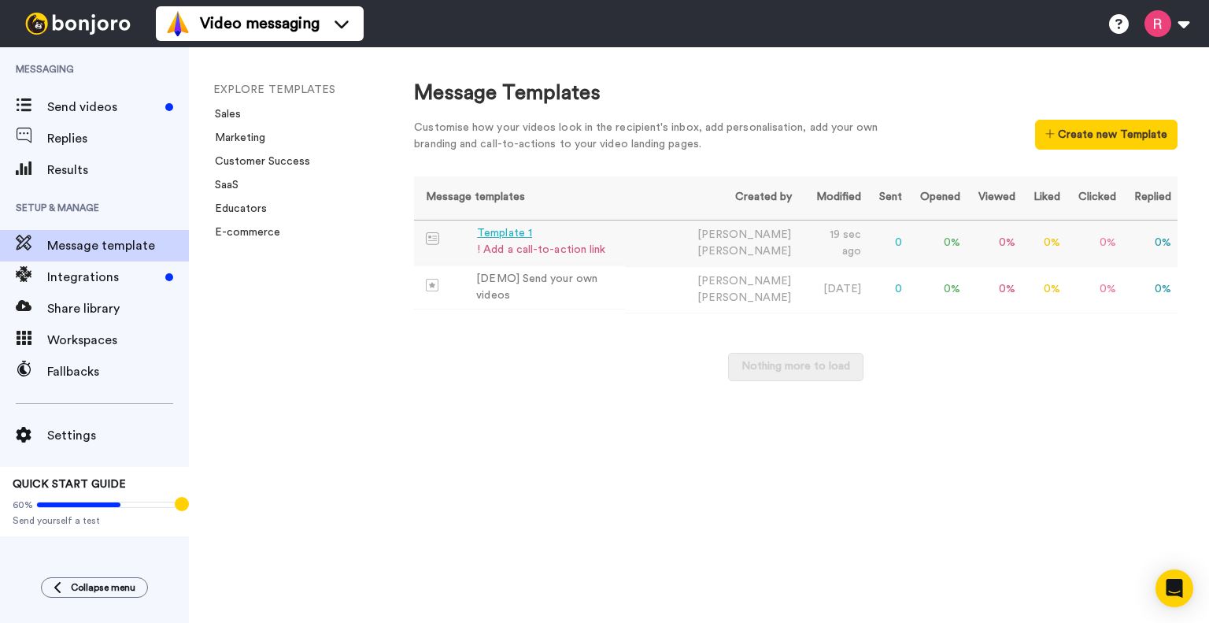
click at [531, 240] on div "Template 1" at bounding box center [541, 233] width 128 height 17
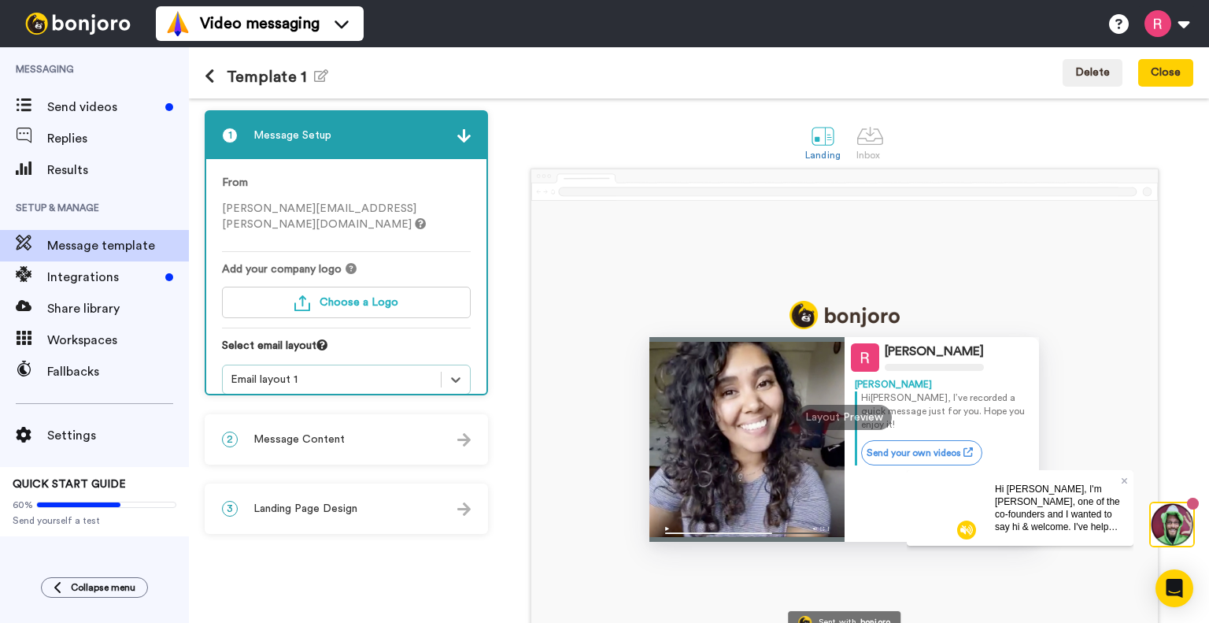
click at [303, 372] on div "Email layout 1" at bounding box center [332, 380] width 202 height 16
click at [299, 443] on span "Message Content" at bounding box center [299, 439] width 91 height 16
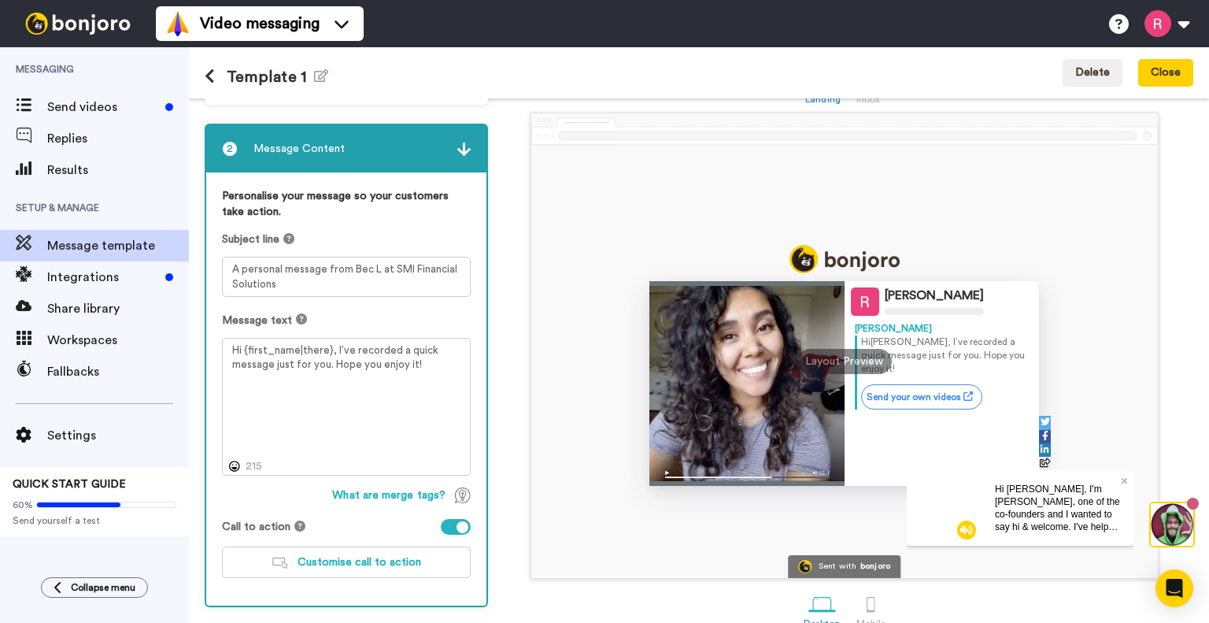
scroll to position [119, 0]
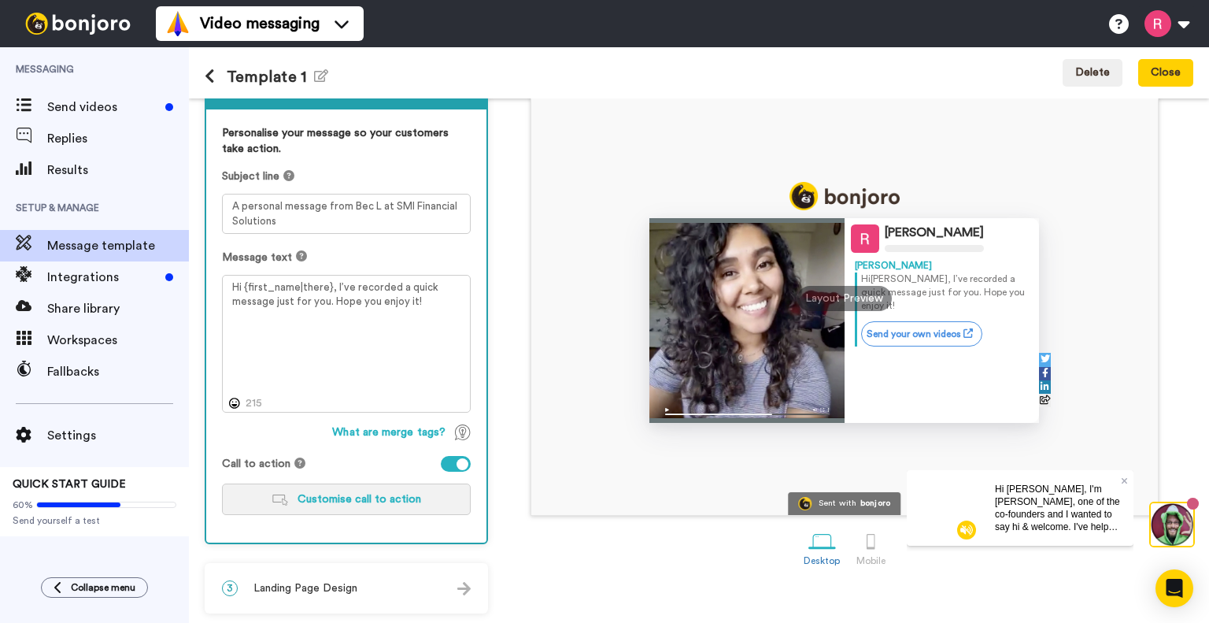
click at [324, 496] on span "Customise call to action" at bounding box center [360, 499] width 124 height 11
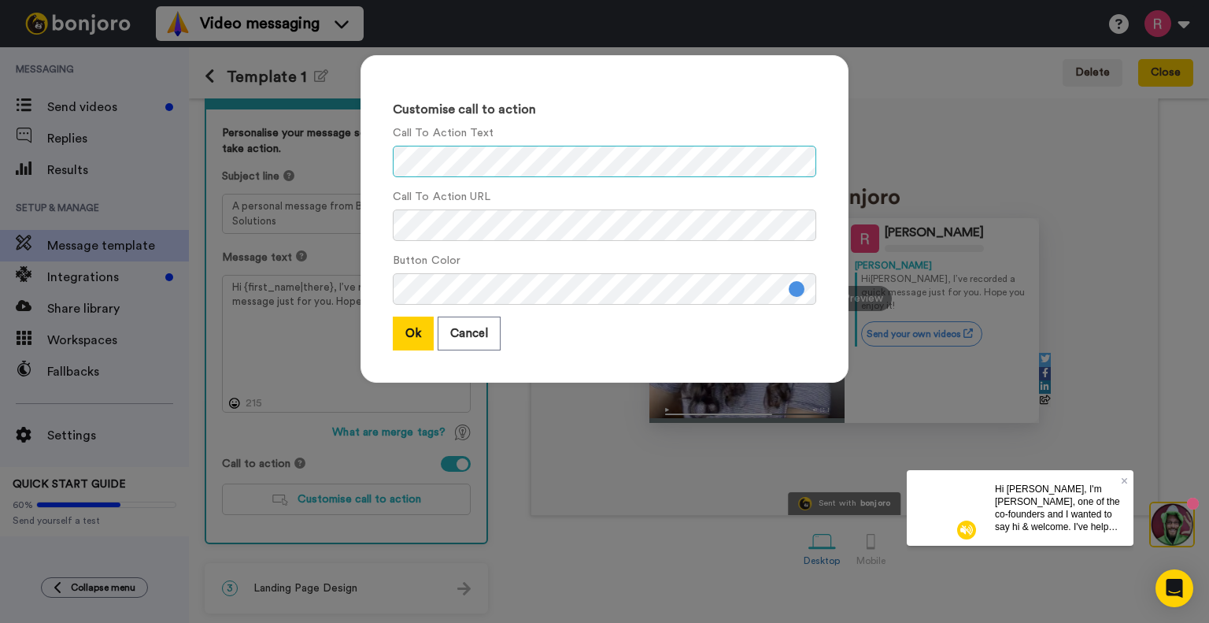
click at [361, 147] on div "Customise call to action Call To Action Text Call To Action URL Button Color Ok…" at bounding box center [605, 219] width 488 height 328
click at [796, 286] on button at bounding box center [797, 289] width 16 height 16
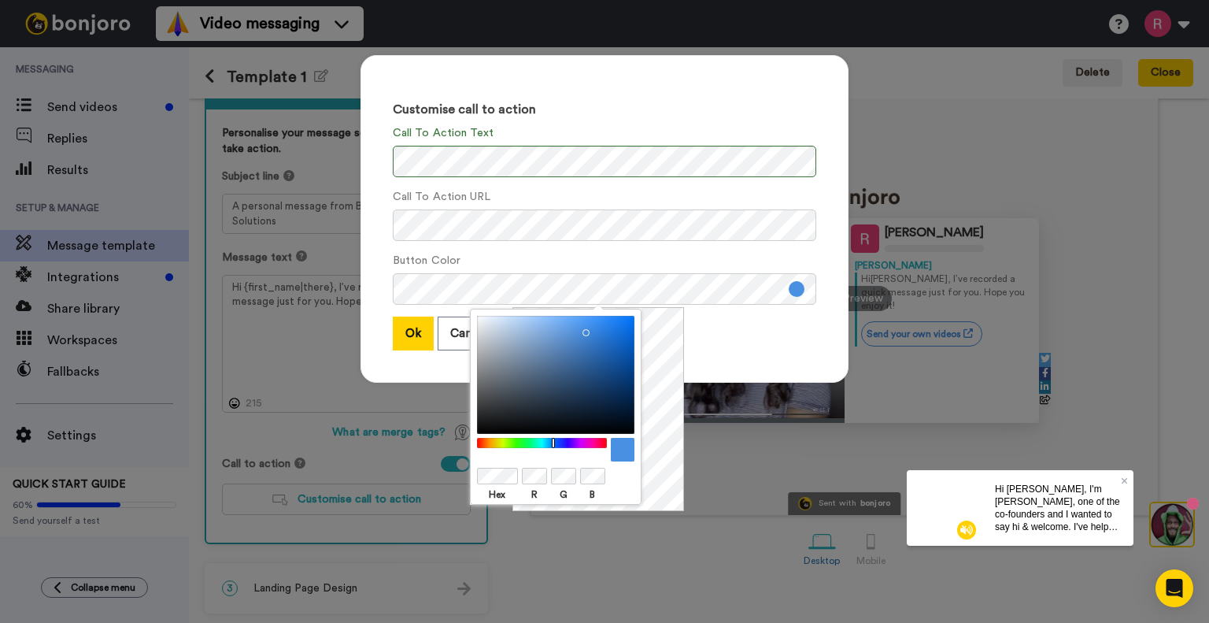
click at [796, 286] on button at bounding box center [797, 289] width 16 height 16
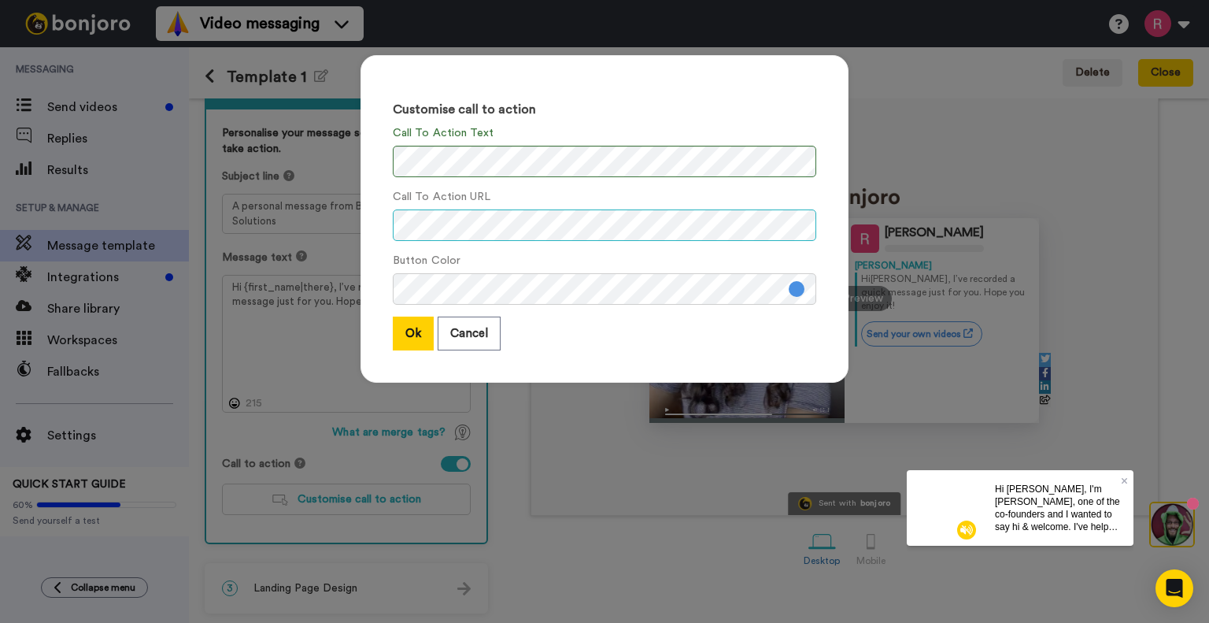
click at [361, 228] on div "Customise call to action Call To Action Text Call To Action URL Button Color Ok…" at bounding box center [605, 219] width 488 height 328
click at [413, 334] on button "Ok" at bounding box center [413, 334] width 41 height 34
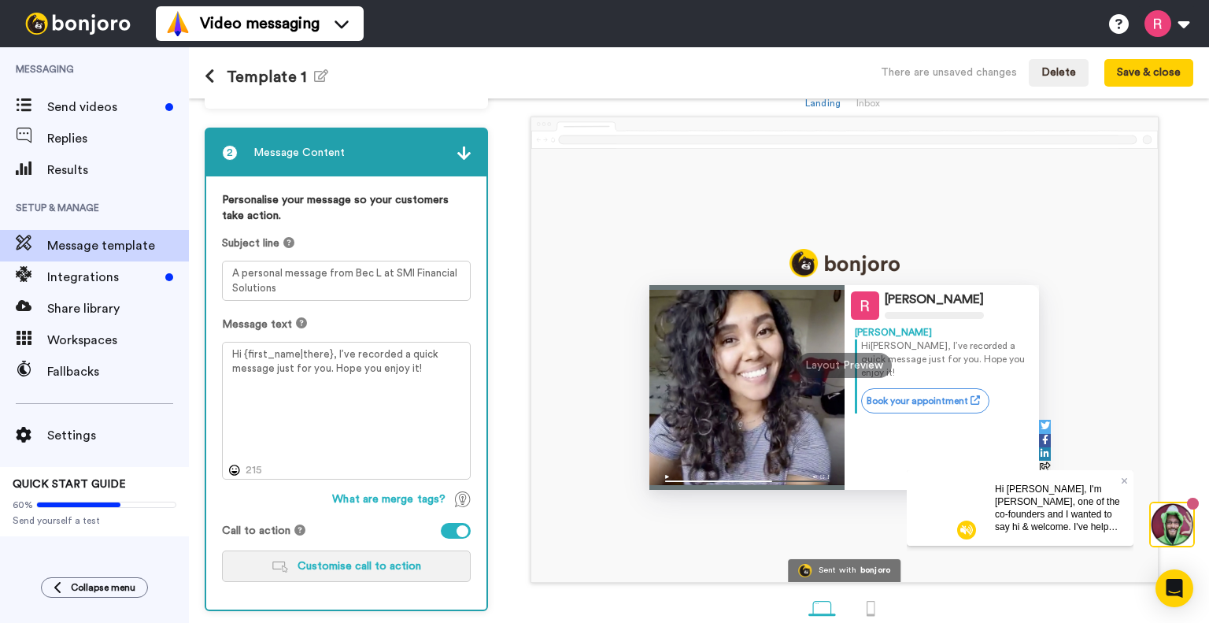
scroll to position [119, 0]
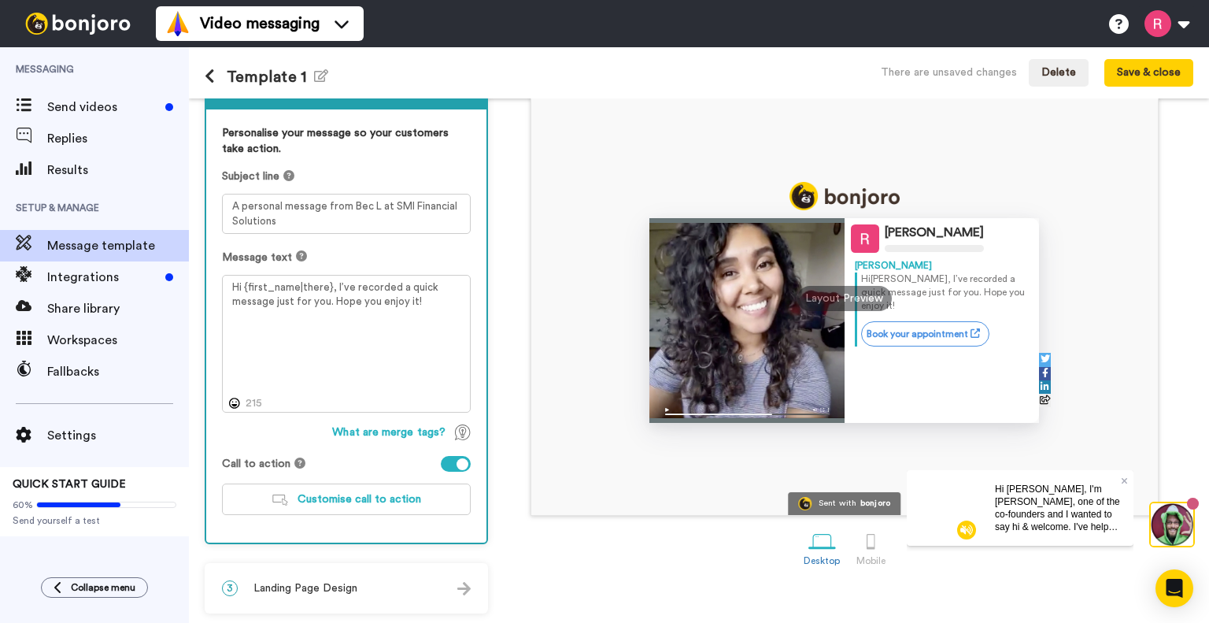
click at [548, 569] on div "Desktop Mobile" at bounding box center [845, 547] width 698 height 54
